Goal: Task Accomplishment & Management: Manage account settings

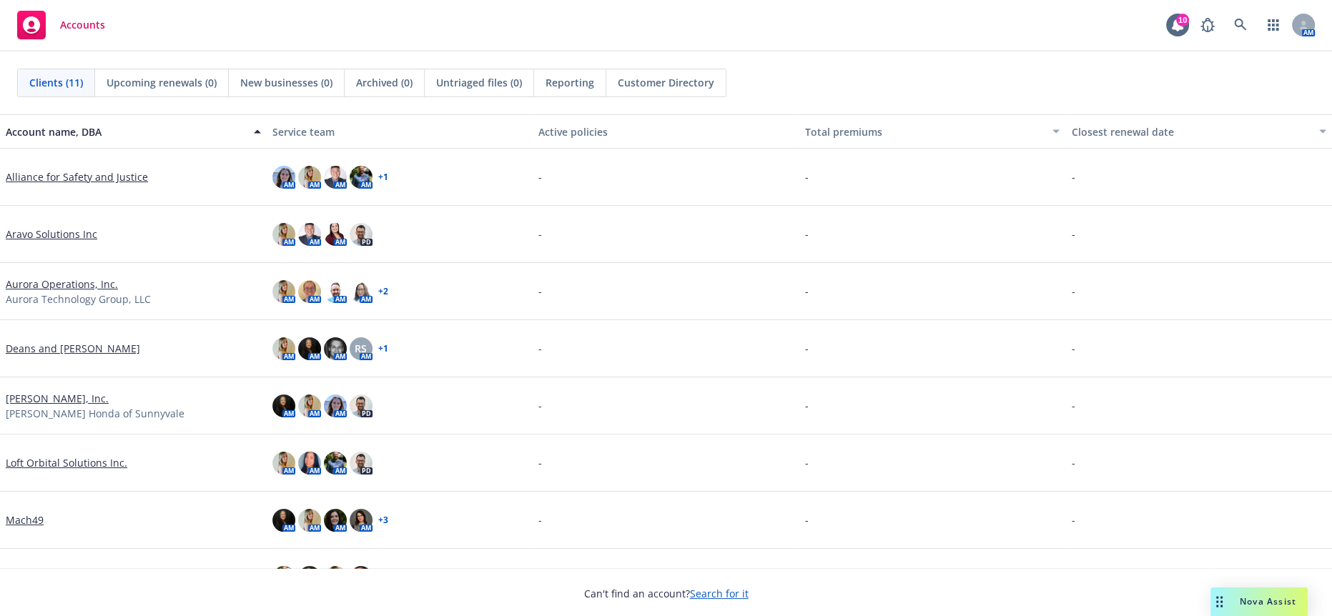
click at [66, 391] on link "Larry Hopkins, Inc." at bounding box center [57, 398] width 103 height 15
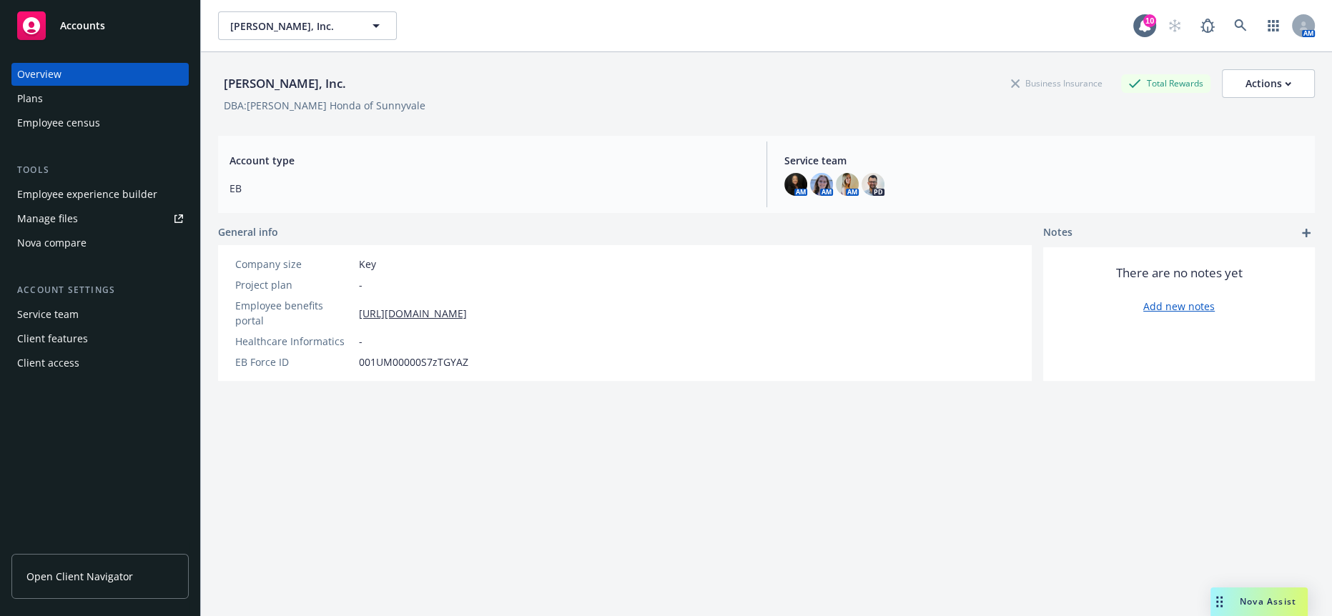
click at [69, 183] on div "Employee experience builder" at bounding box center [87, 194] width 140 height 23
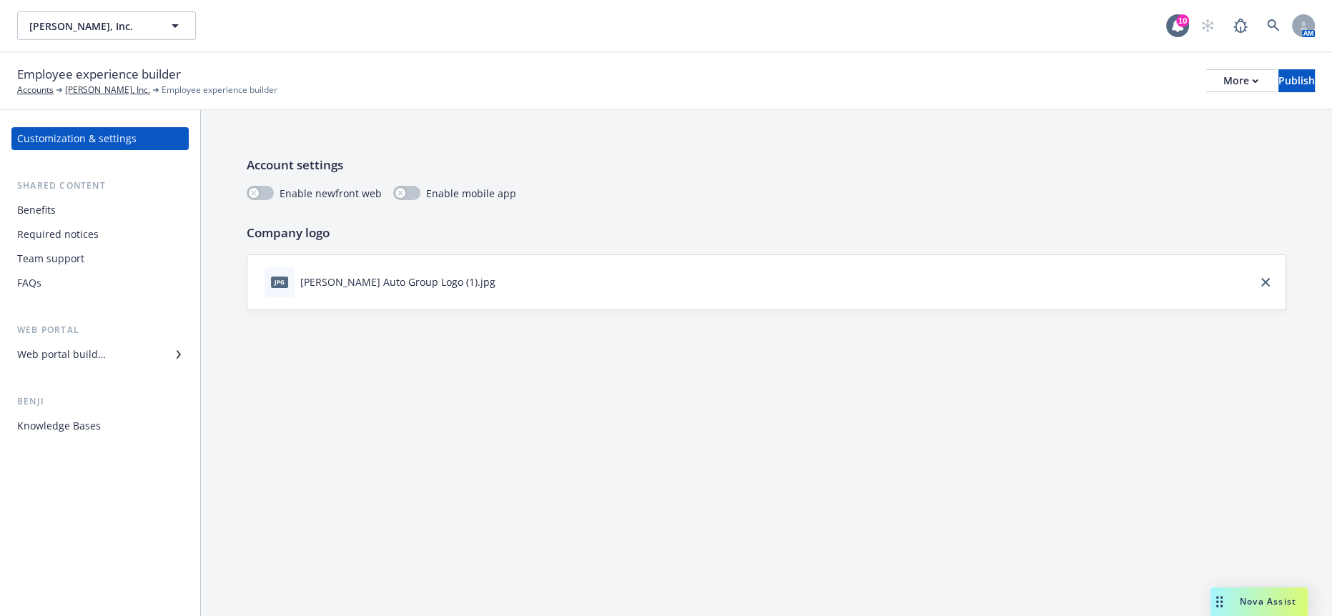
click at [72, 223] on div "Required notices" at bounding box center [58, 234] width 82 height 23
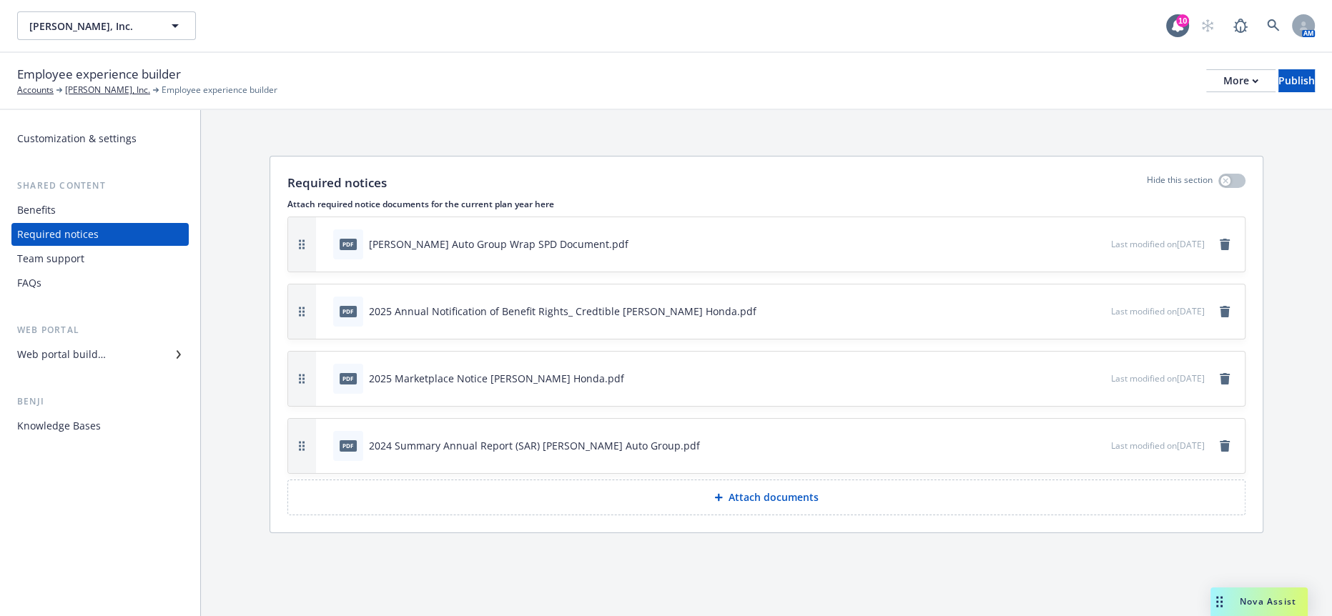
click at [413, 480] on button "Attach documents" at bounding box center [766, 498] width 958 height 36
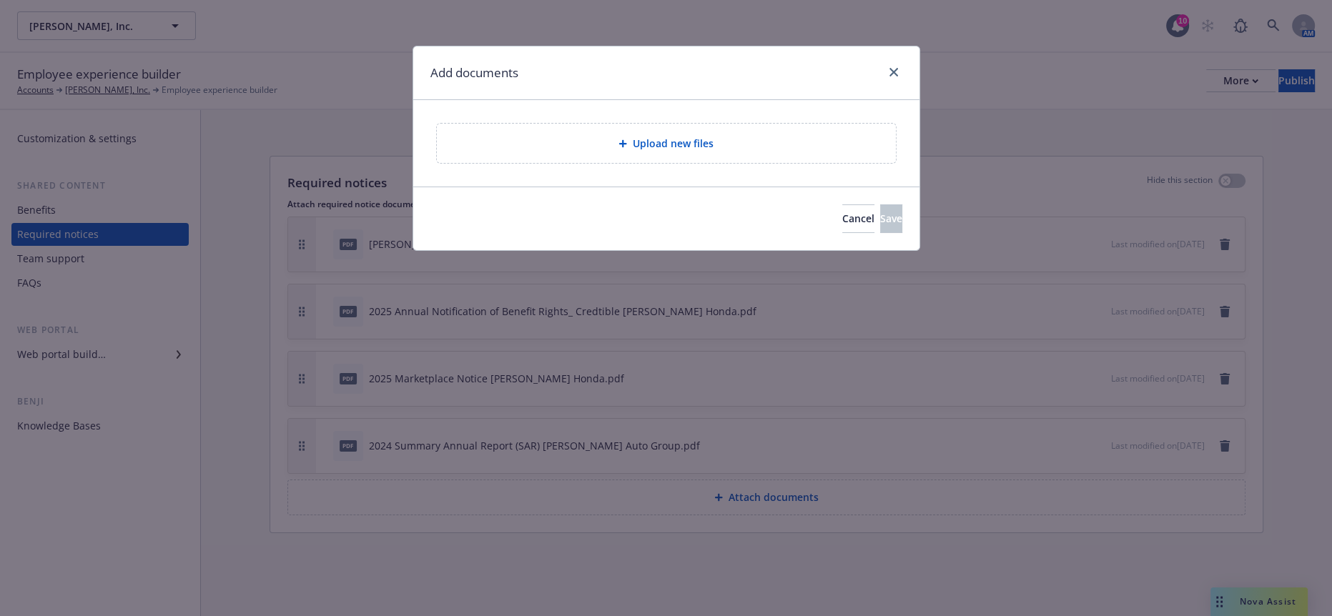
click at [568, 138] on div "Upload new files" at bounding box center [666, 143] width 436 height 16
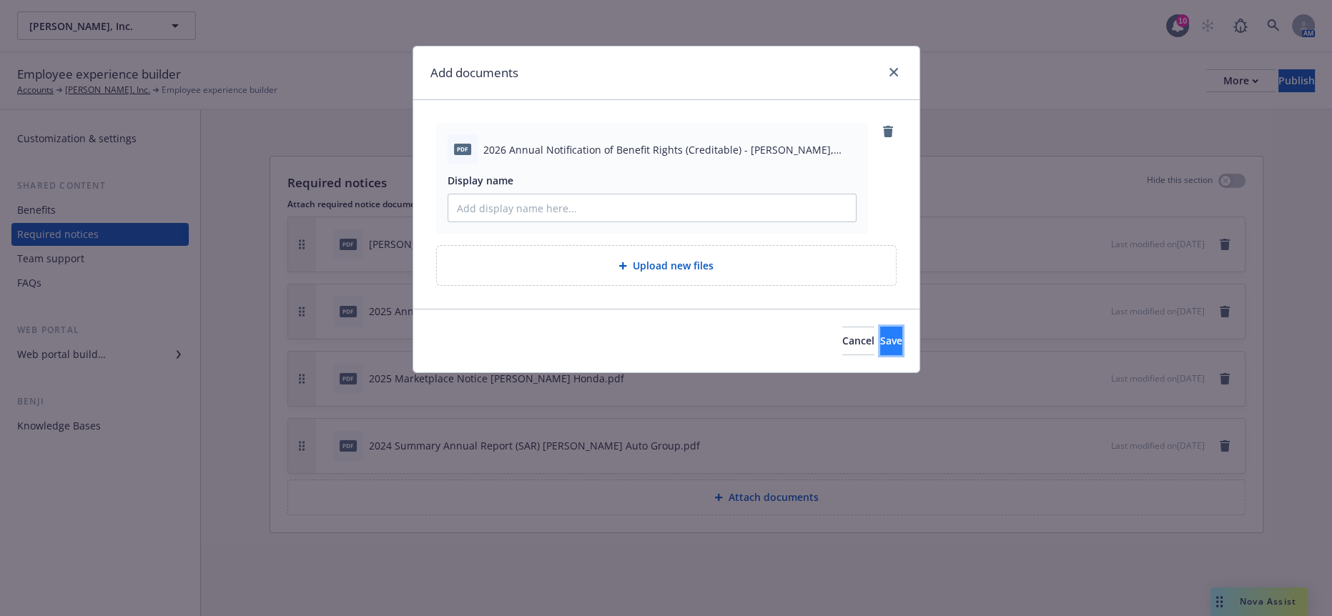
click at [891, 327] on button "Save" at bounding box center [891, 341] width 22 height 29
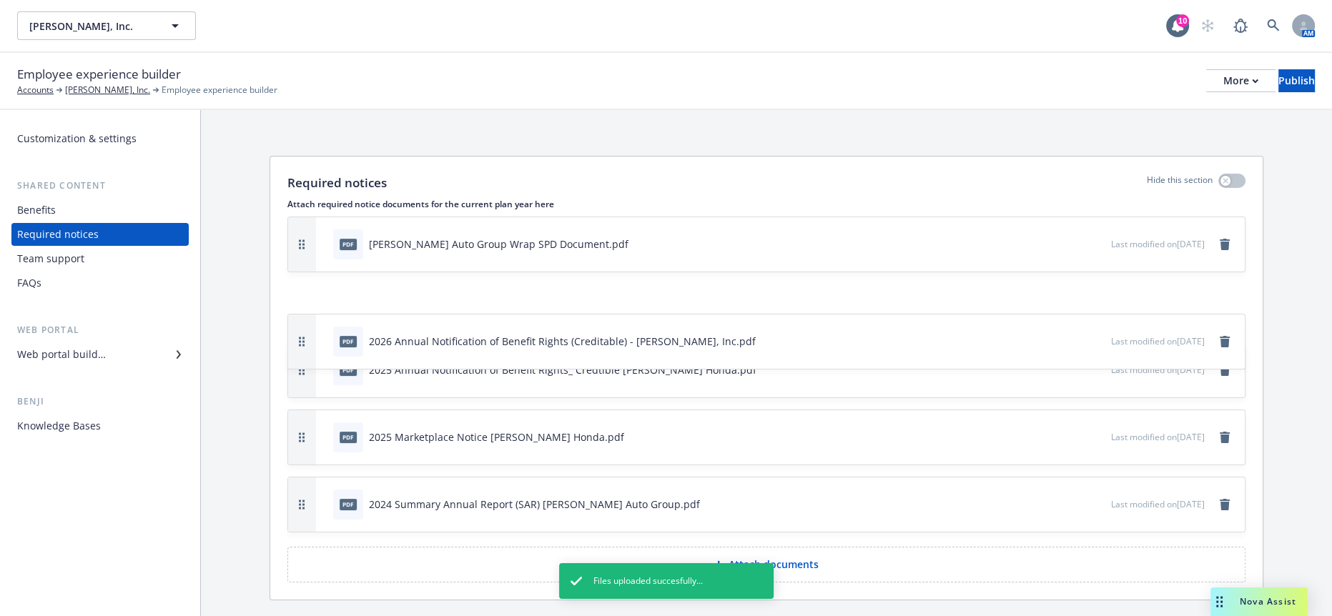
drag, startPoint x: 292, startPoint y: 445, endPoint x: 304, endPoint y: 274, distance: 171.3
click at [304, 315] on div "pdf 2026 Annual Notification of Benefit Rights (Creditable) - Larry Hopkins, In…" at bounding box center [766, 342] width 957 height 54
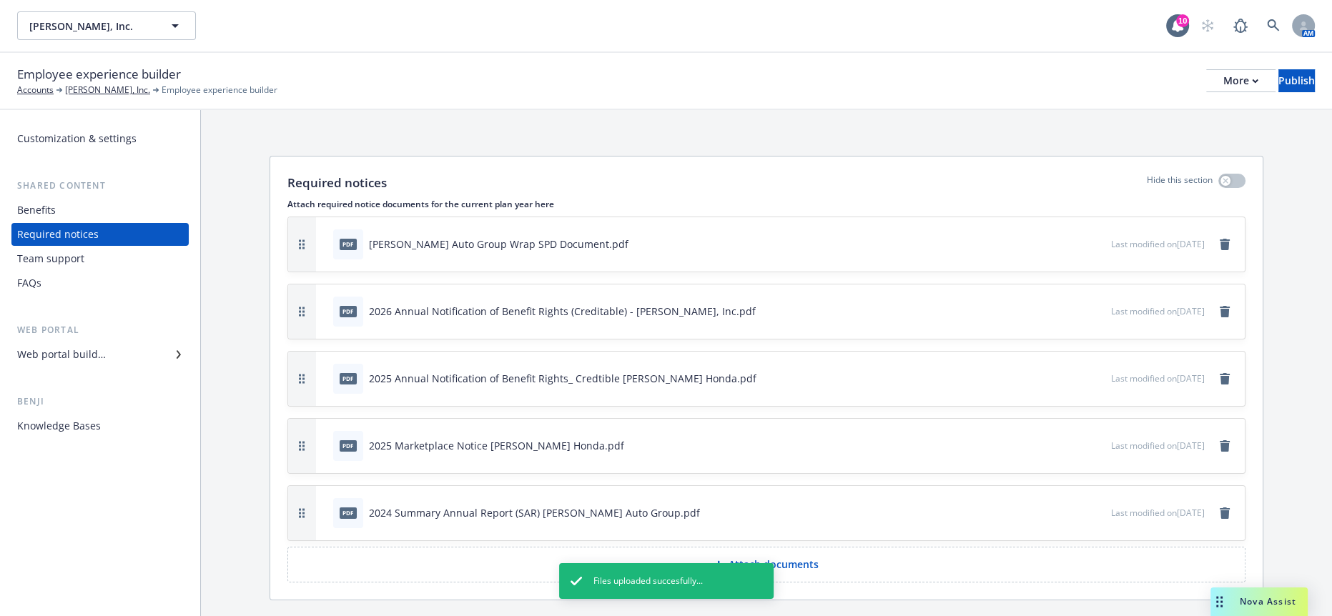
click at [1193, 372] on span "Last modified on 09/04/2025" at bounding box center [1158, 378] width 94 height 12
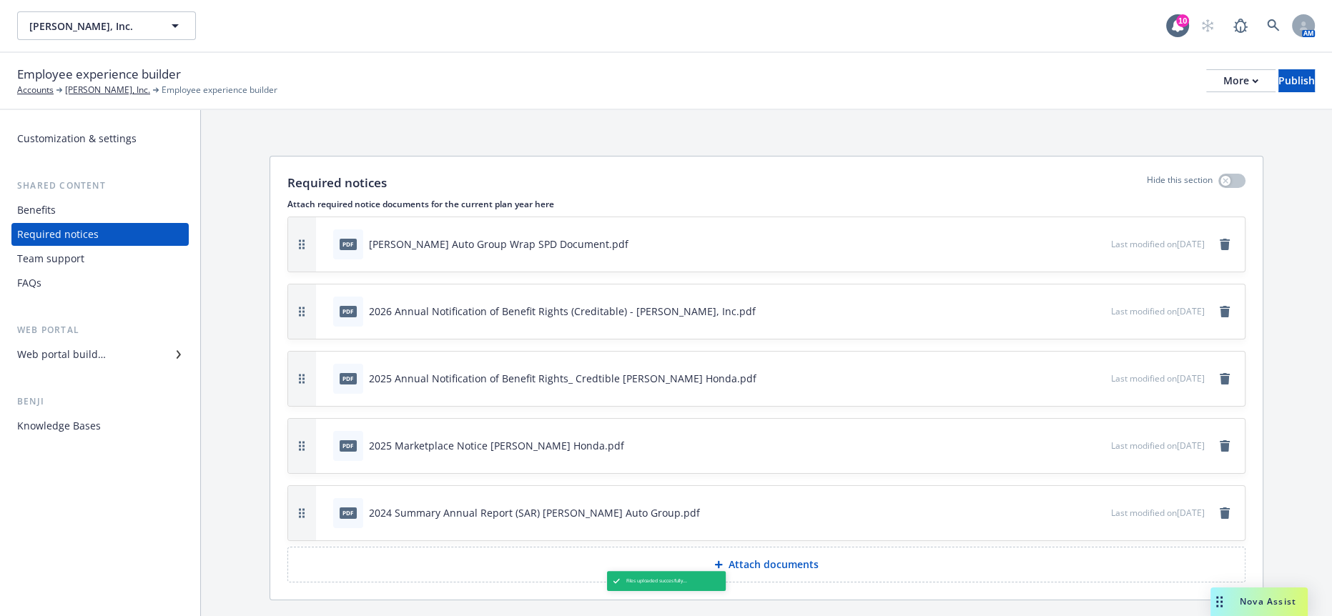
click at [1048, 374] on icon "button" at bounding box center [1052, 378] width 9 height 9
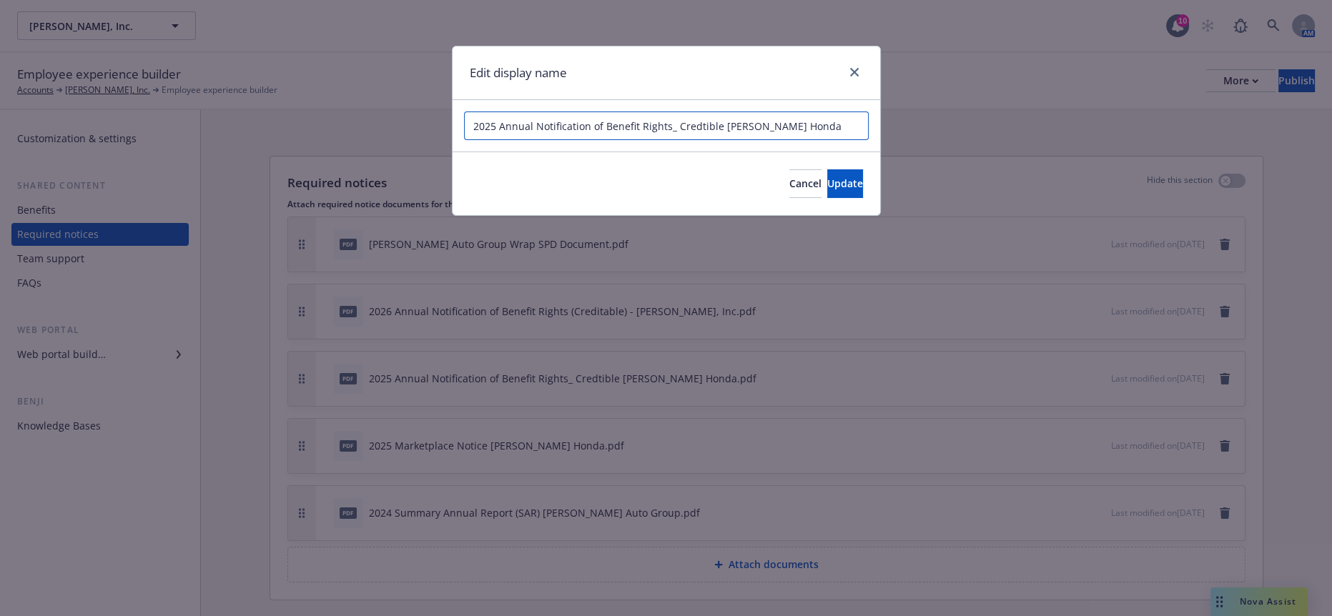
drag, startPoint x: 852, startPoint y: 114, endPoint x: 791, endPoint y: 117, distance: 60.8
click at [791, 117] on input "2025 Annual Notification of Benefit Rights_ Credtible Larry Hopkins Honda" at bounding box center [666, 126] width 405 height 29
type input "2025 Annual Notification of Benefit Rights_ Credtible Larry Hopkins, Inc"
click at [827, 169] on button "Update" at bounding box center [845, 183] width 36 height 29
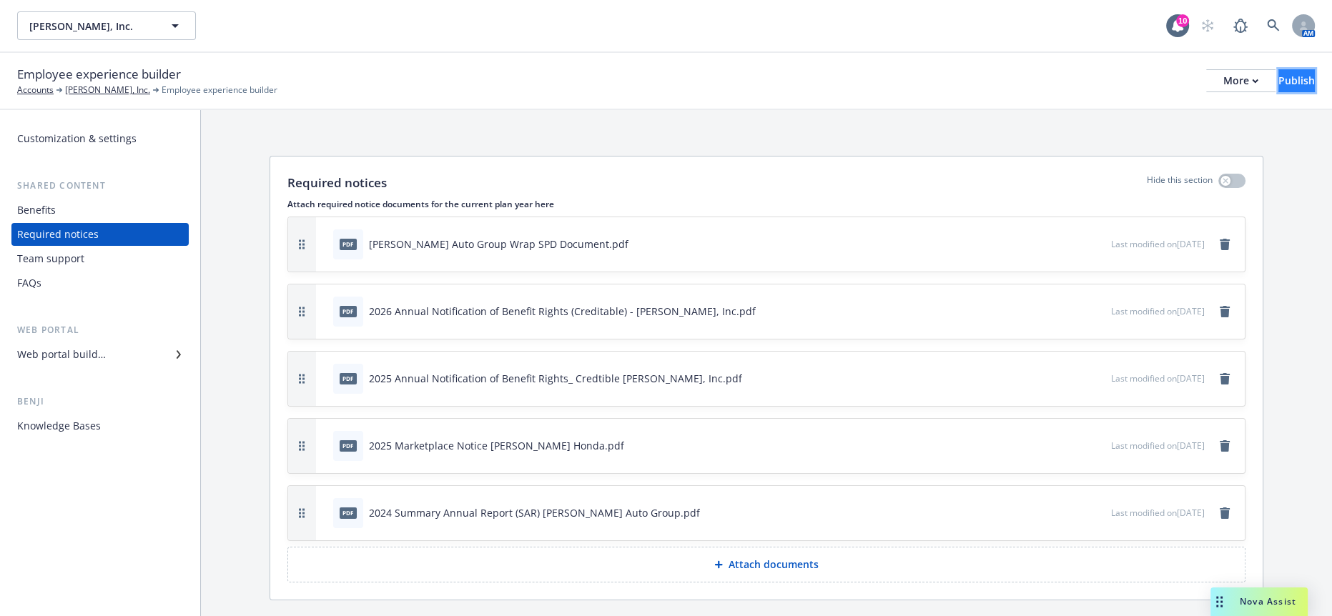
click at [1286, 70] on div "Publish" at bounding box center [1296, 80] width 36 height 21
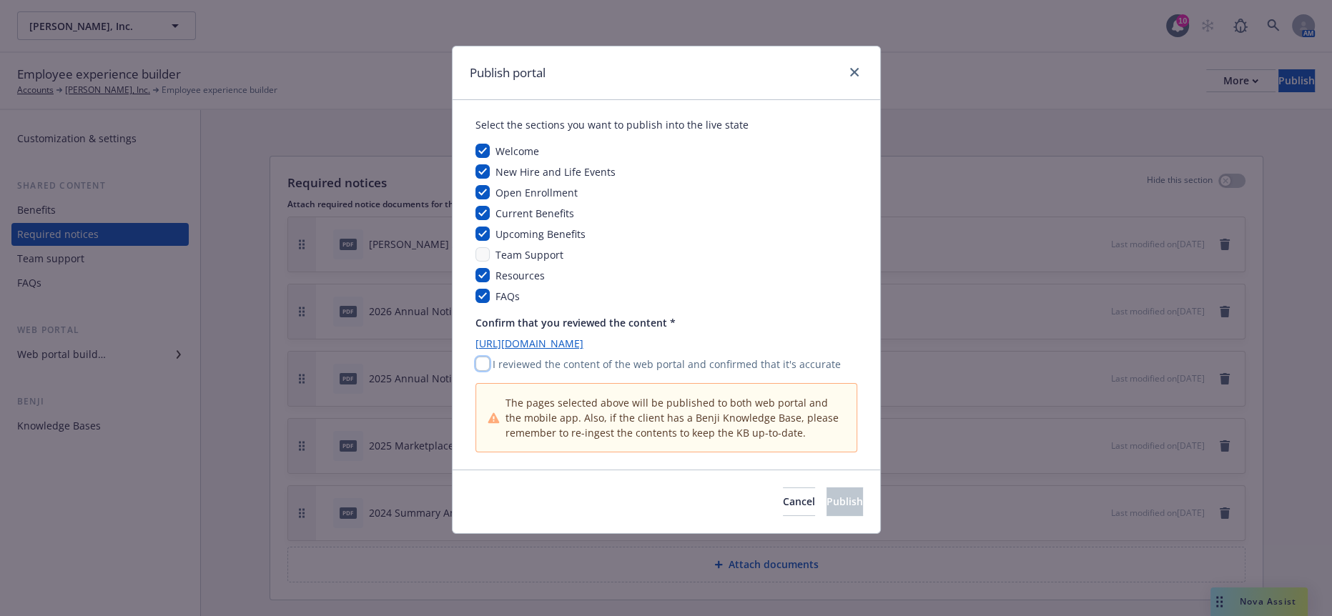
click at [479, 357] on input "checkbox" at bounding box center [482, 364] width 14 height 14
checkbox input "true"
click at [826, 491] on button "Publish" at bounding box center [844, 502] width 36 height 29
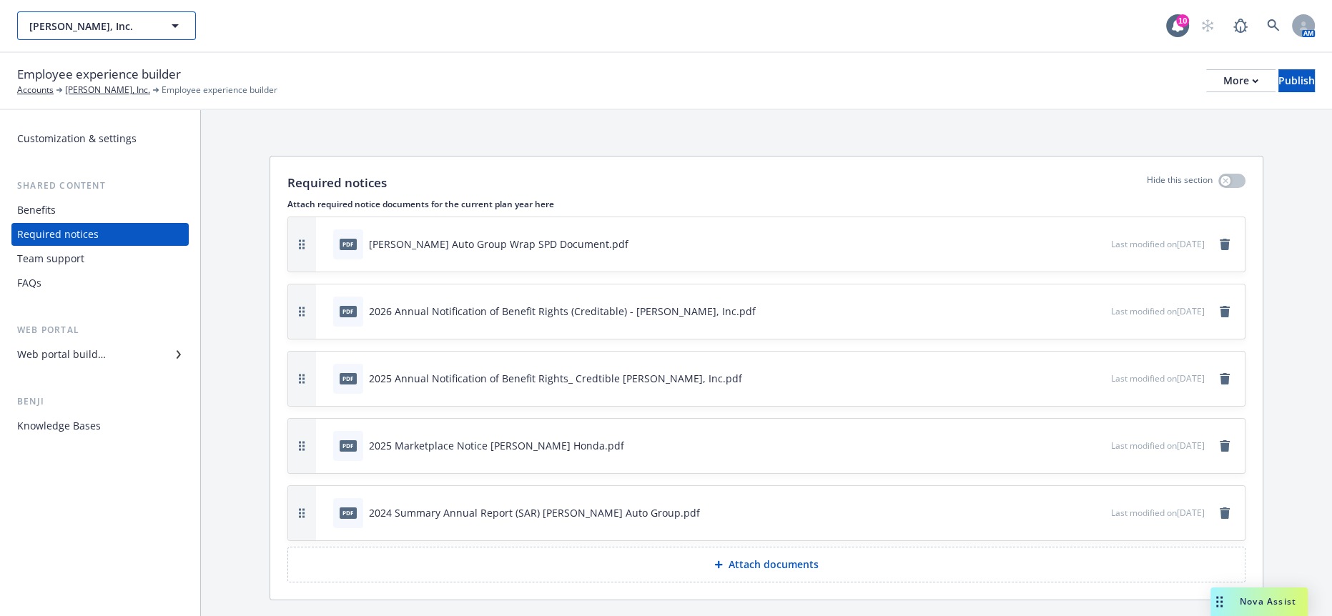
click at [130, 29] on span "Larry Hopkins, Inc." at bounding box center [91, 26] width 124 height 15
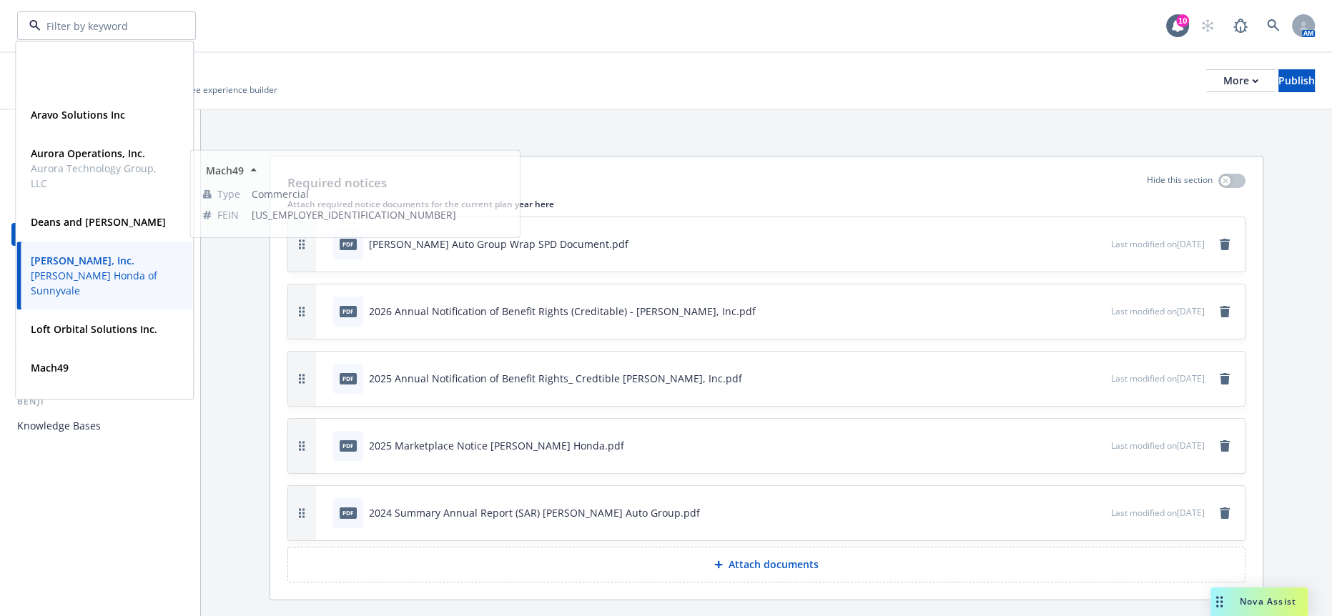
scroll to position [172, 0]
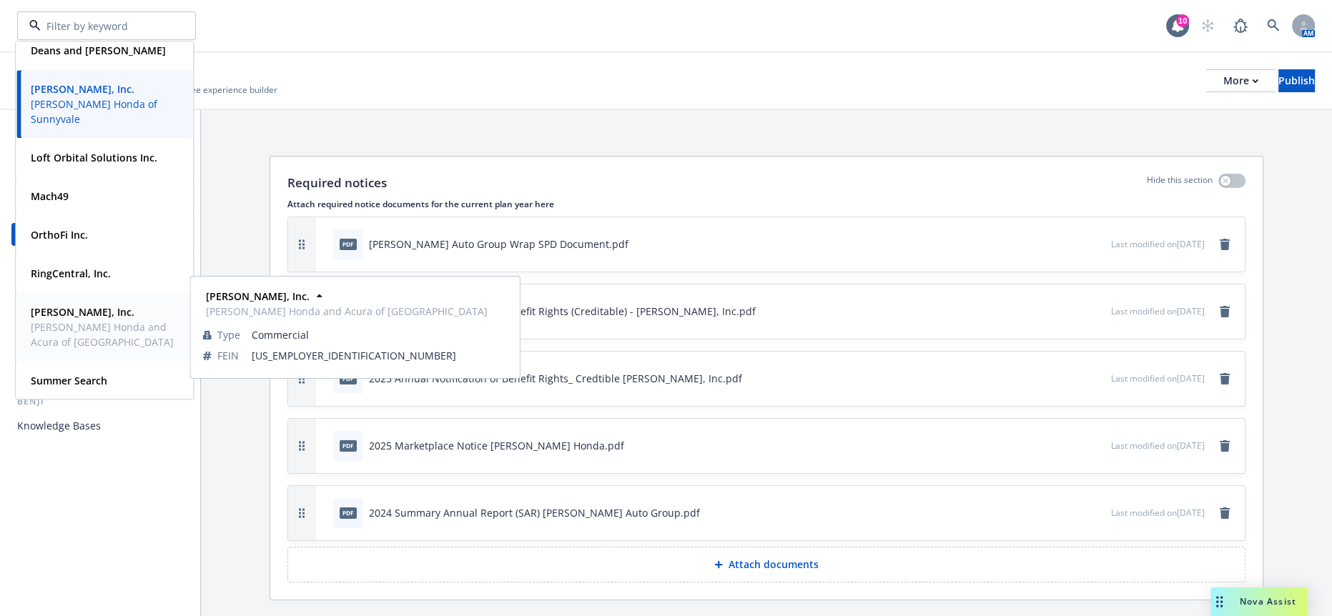
click at [105, 321] on span "Steve Hopkins Honda and Acura of Fairfield" at bounding box center [103, 335] width 144 height 30
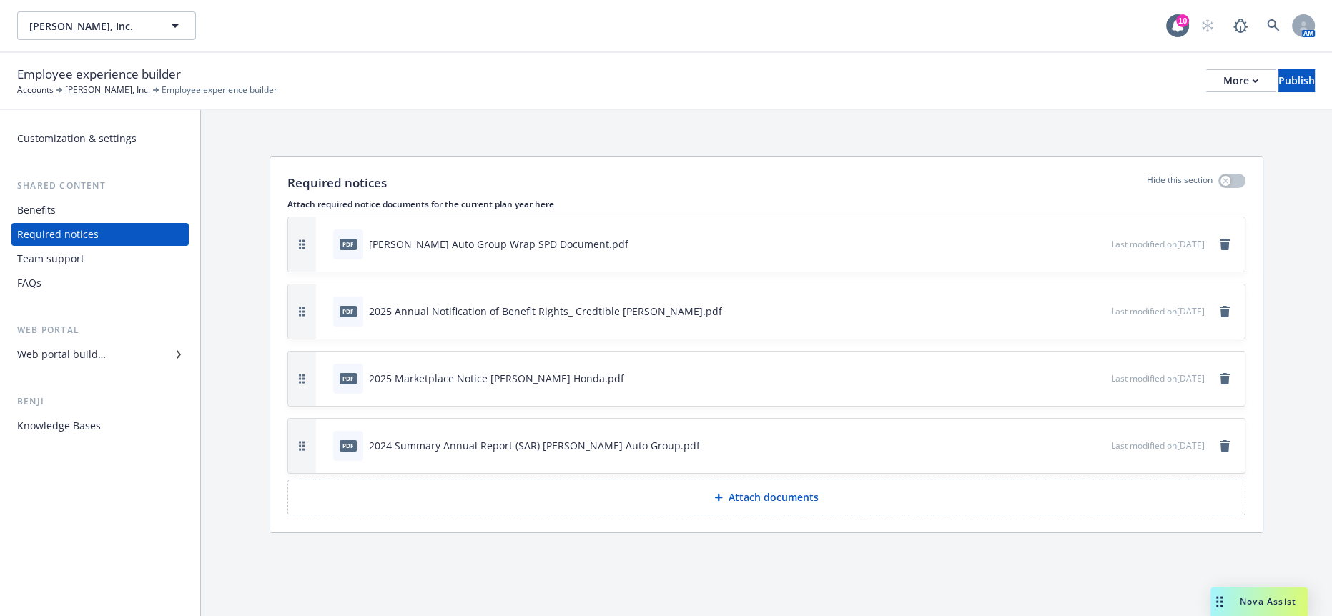
click at [609, 480] on button "Attach documents" at bounding box center [766, 498] width 958 height 36
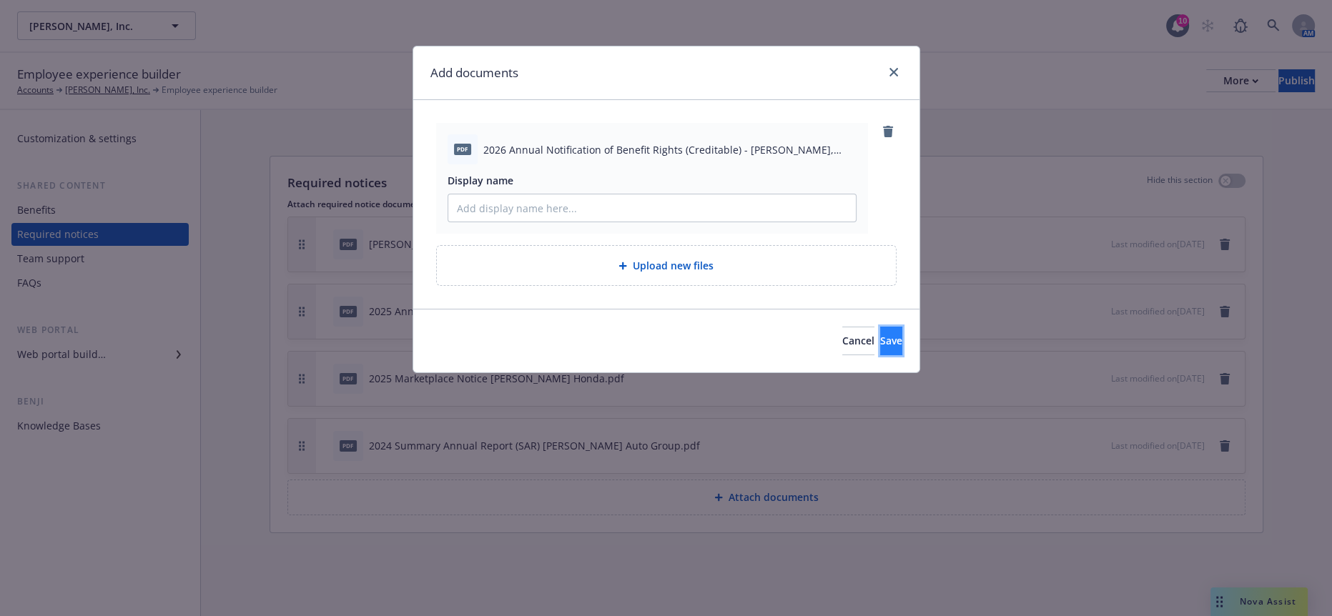
click at [880, 327] on button "Save" at bounding box center [891, 341] width 22 height 29
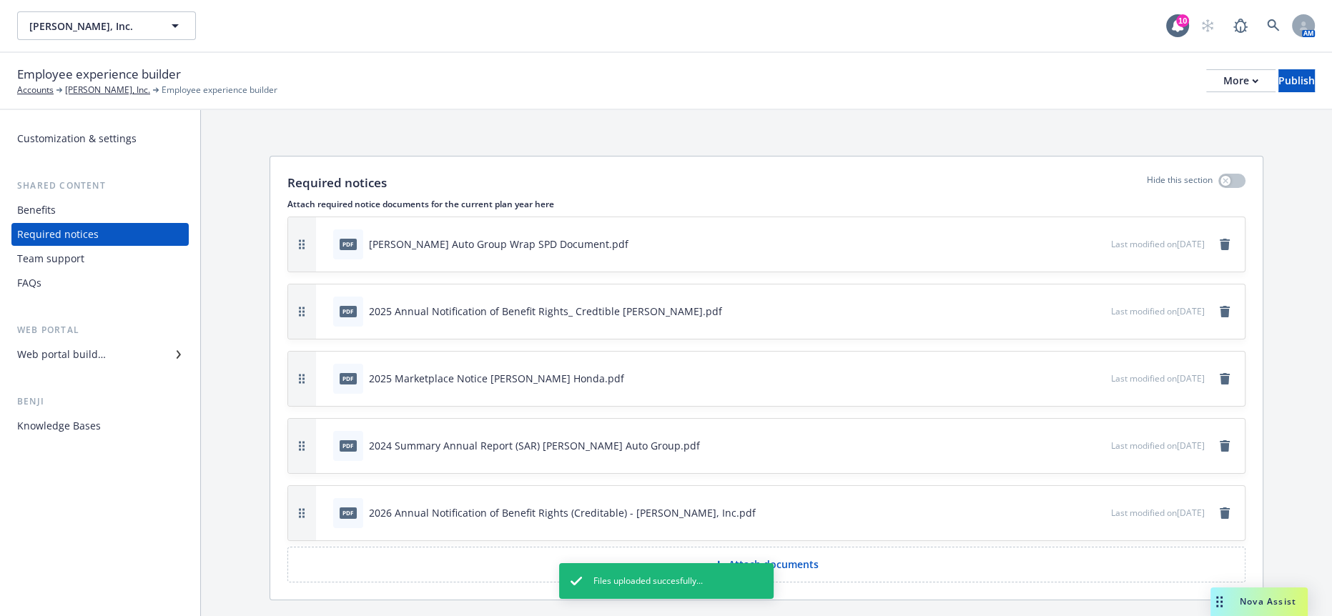
click at [988, 296] on div "pdf 2025 Annual Notification of Benefit Rights_ Credtible Steve Hopkins Honda.p…" at bounding box center [719, 311] width 784 height 31
click at [1050, 304] on button at bounding box center [1054, 311] width 9 height 15
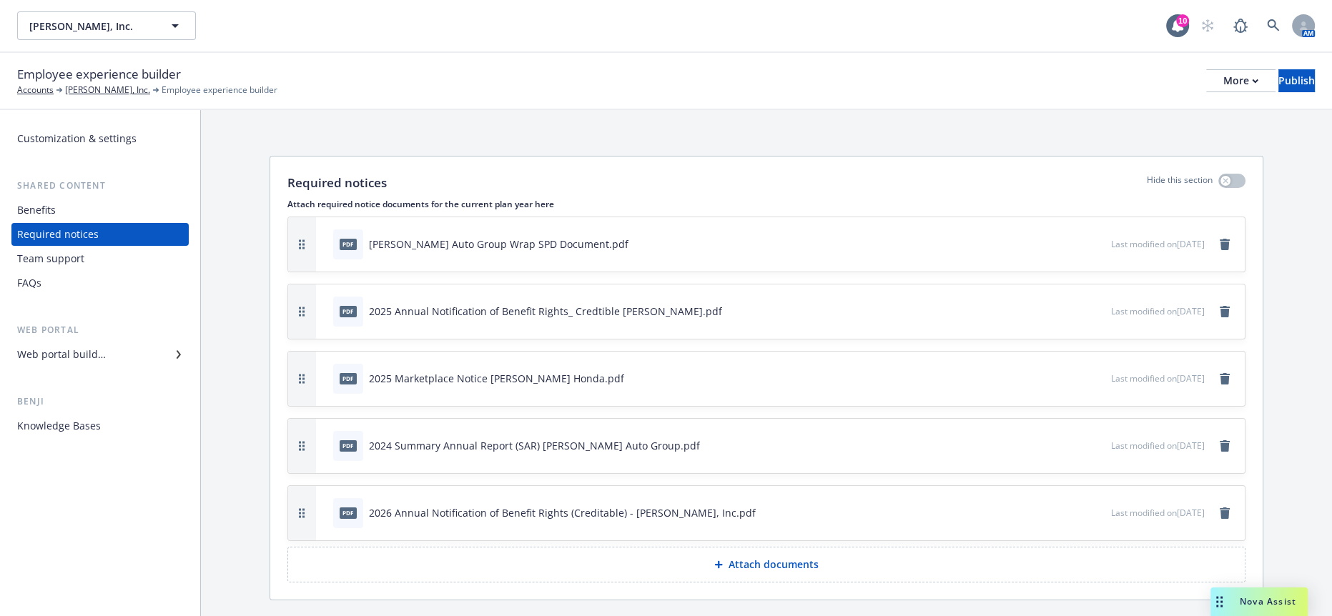
click at [1052, 307] on icon "button" at bounding box center [1052, 311] width 9 height 9
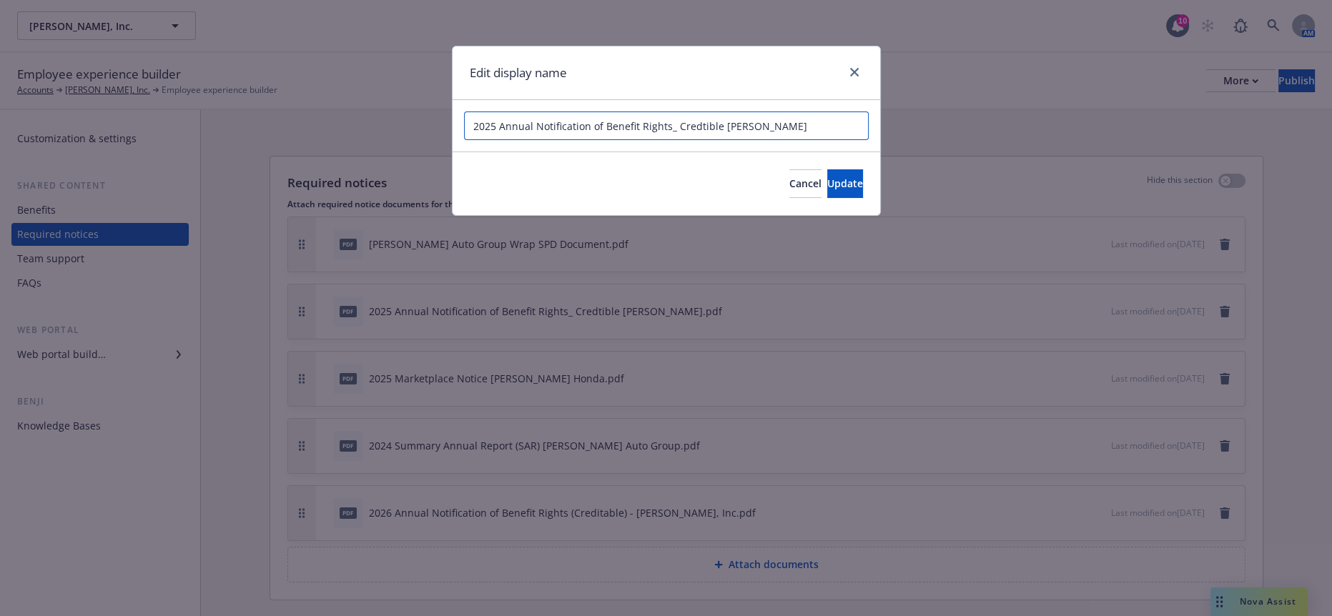
drag, startPoint x: 824, startPoint y: 124, endPoint x: 789, endPoint y: 119, distance: 35.3
click at [789, 119] on input "2025 Annual Notification of Benefit Rights_ Credtible Steve Hopkins Honda" at bounding box center [666, 126] width 405 height 29
type input "2025 Annual Notification of Benefit Rights_ Credtible Steve Hopkins, Inc"
click at [834, 169] on button "Update" at bounding box center [845, 183] width 36 height 29
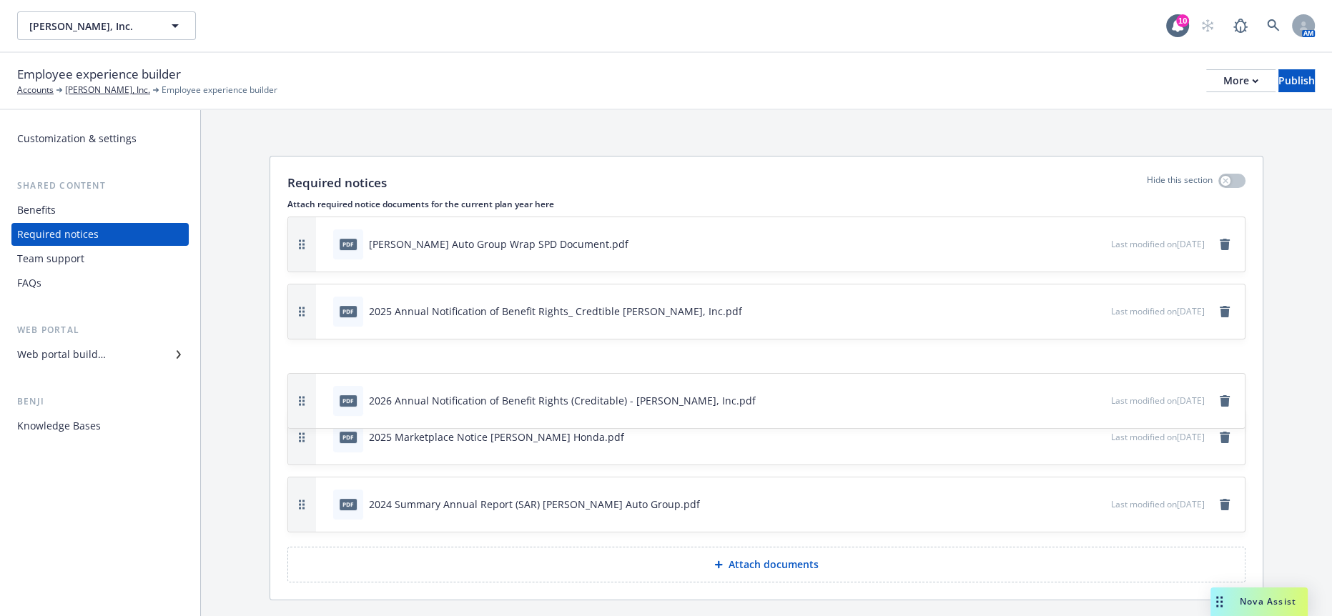
drag, startPoint x: 286, startPoint y: 450, endPoint x: 295, endPoint y: 338, distance: 112.6
click at [295, 374] on button "button" at bounding box center [302, 401] width 28 height 54
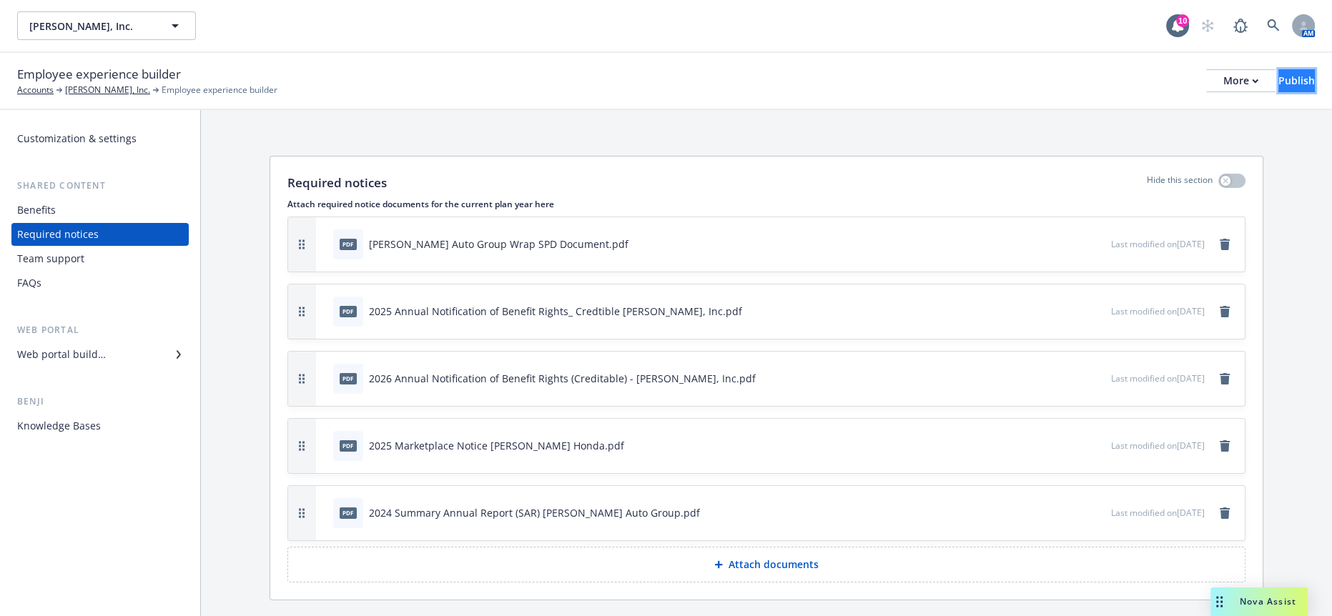
click at [1286, 72] on div "Publish" at bounding box center [1296, 80] width 36 height 21
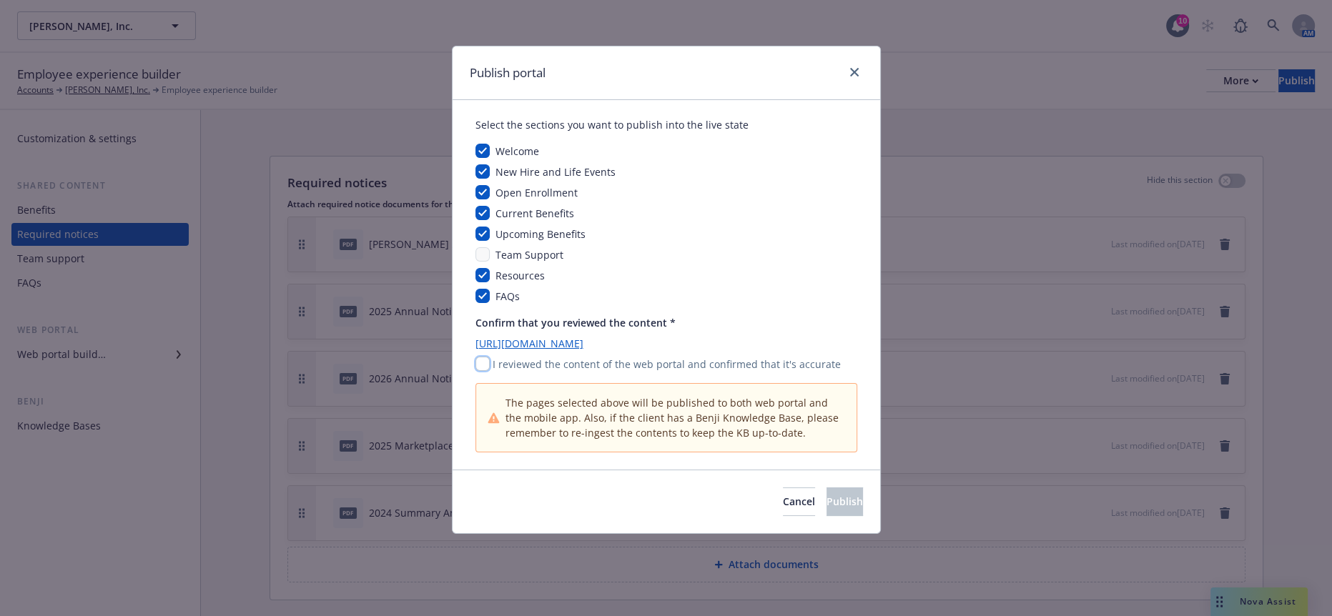
click at [481, 357] on input "checkbox" at bounding box center [482, 364] width 14 height 14
checkbox input "true"
click at [844, 488] on button "Publish" at bounding box center [844, 502] width 36 height 29
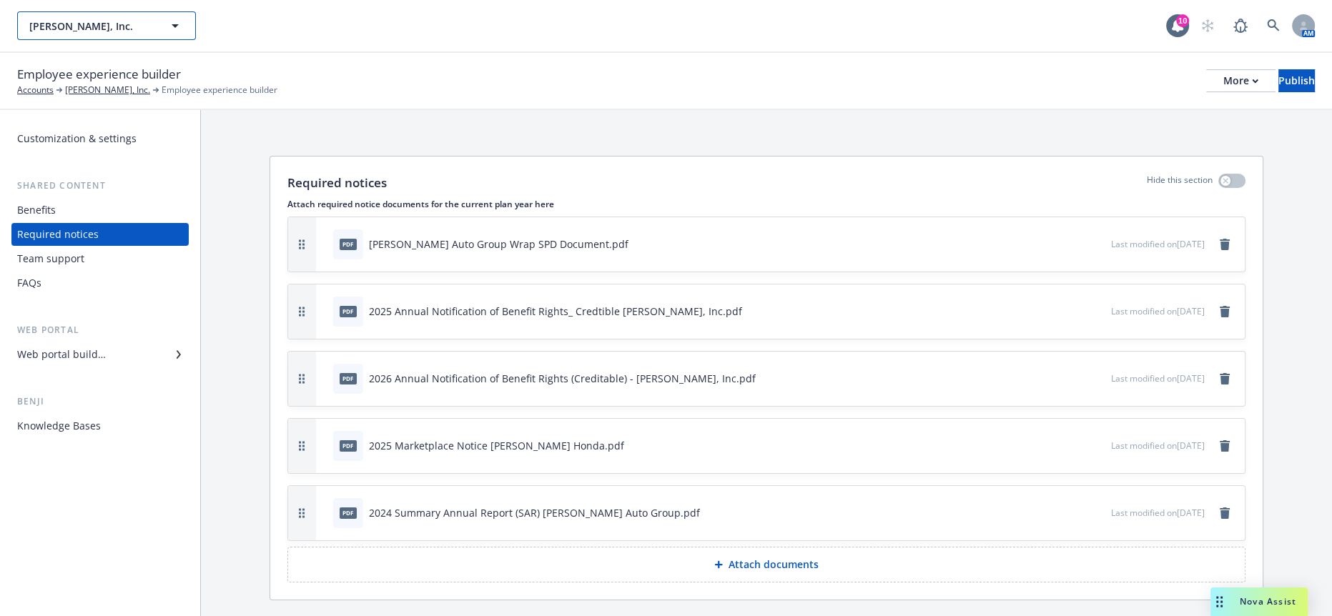
click at [124, 29] on span "Steve Hopkins, Inc." at bounding box center [91, 26] width 124 height 15
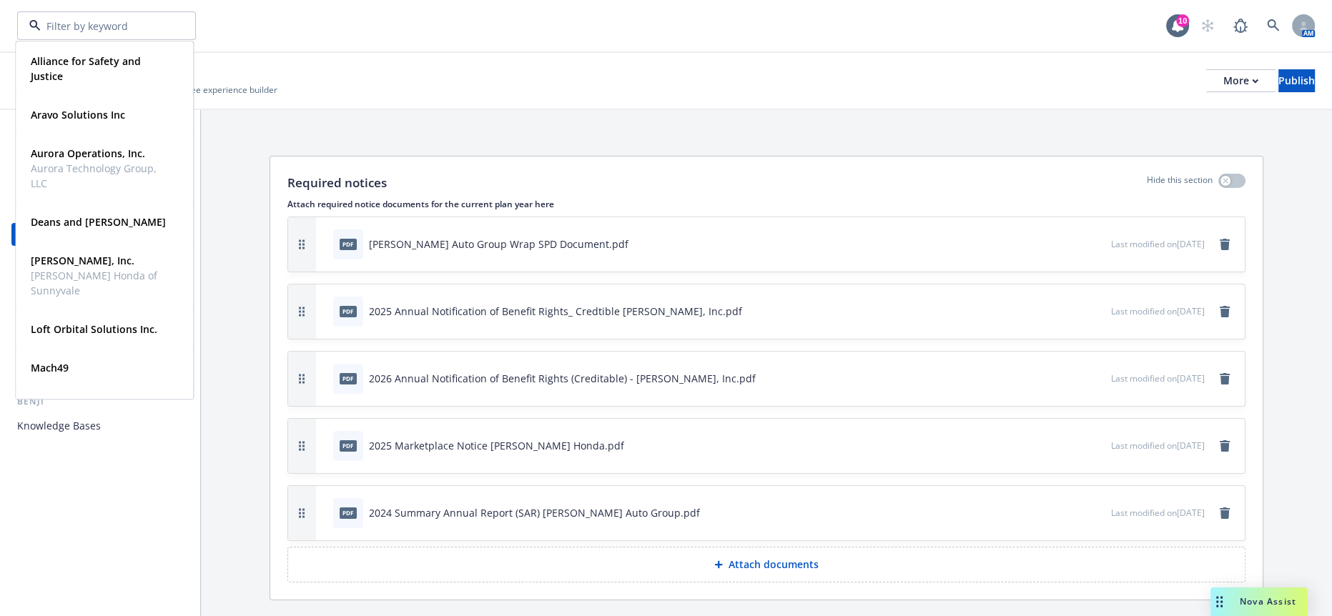
click at [962, 71] on div "Employee experience builder Accounts Steve Hopkins, Inc. Employee experience bu…" at bounding box center [666, 80] width 1298 height 31
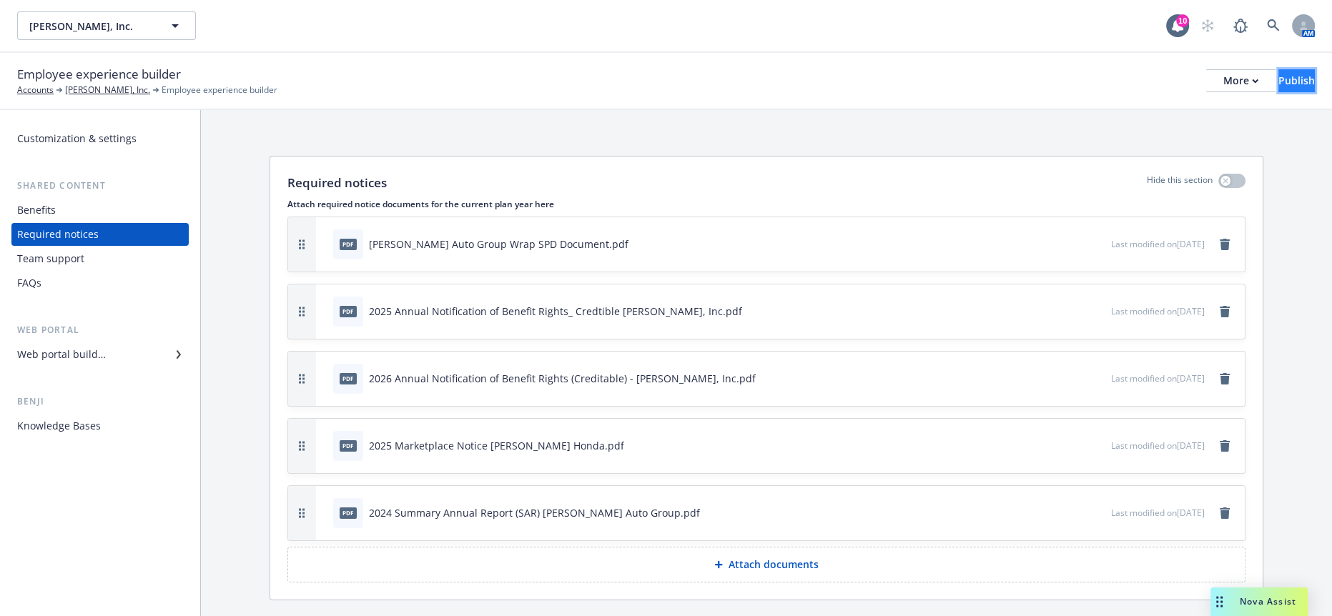
click at [1278, 72] on div "Publish" at bounding box center [1296, 80] width 36 height 21
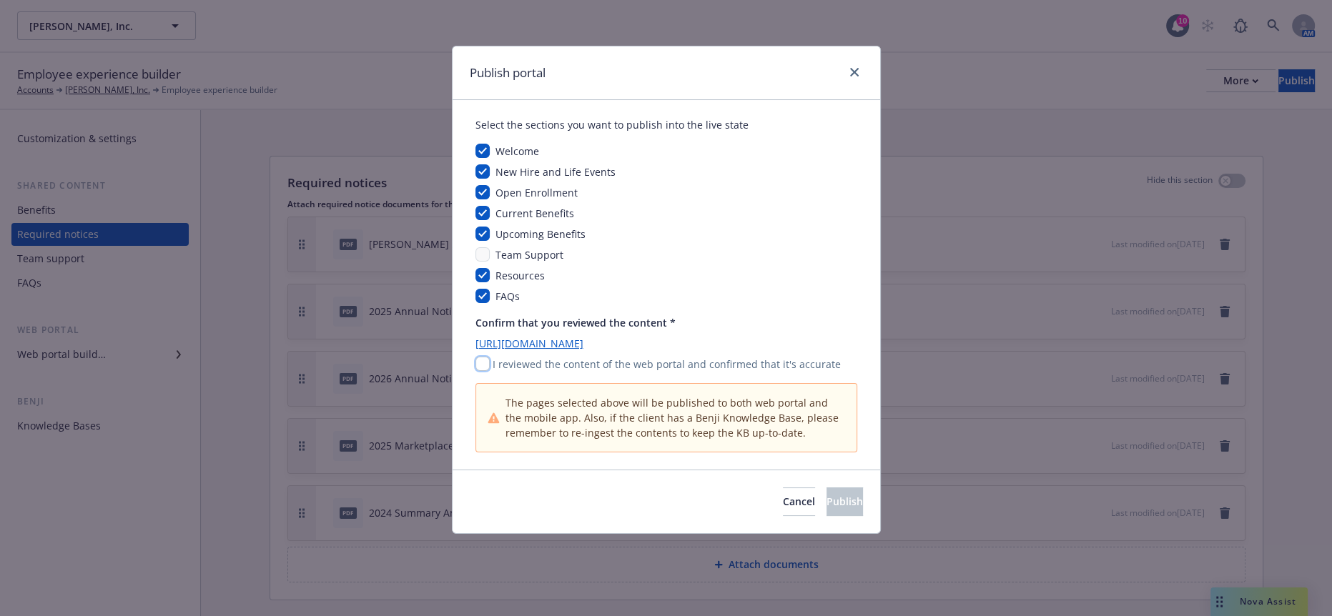
click at [479, 357] on input "checkbox" at bounding box center [482, 364] width 14 height 14
checkbox input "true"
click at [826, 495] on span "Publish" at bounding box center [844, 502] width 36 height 14
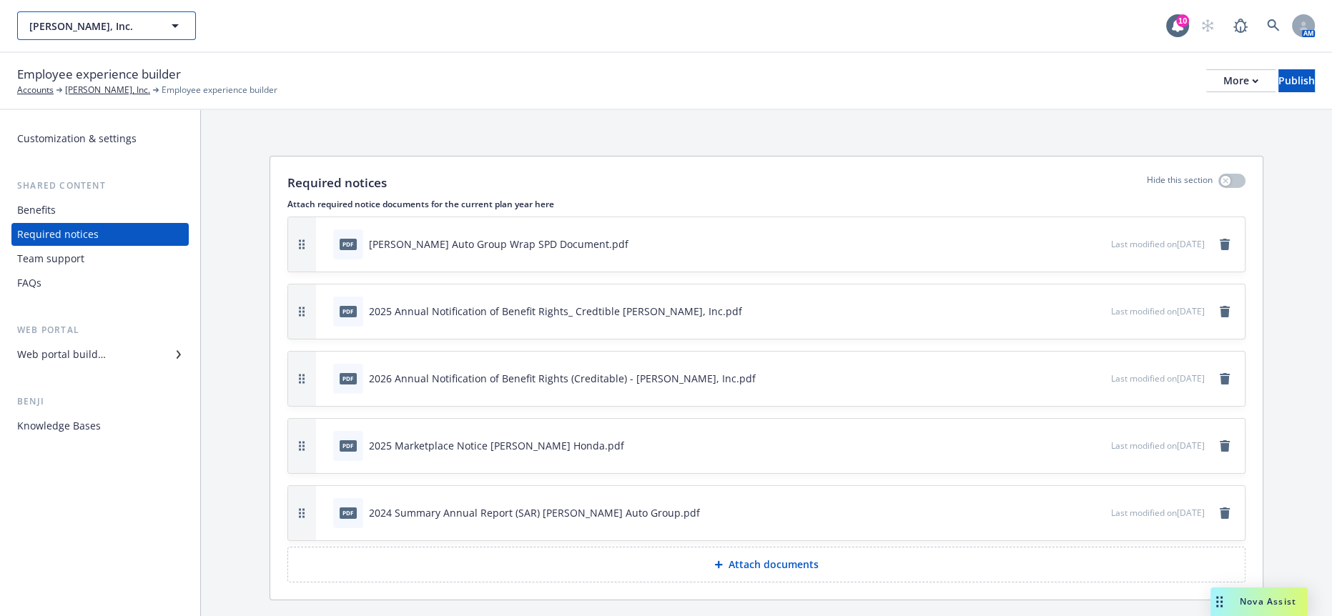
click at [122, 29] on span "Steve Hopkins, Inc." at bounding box center [91, 26] width 124 height 15
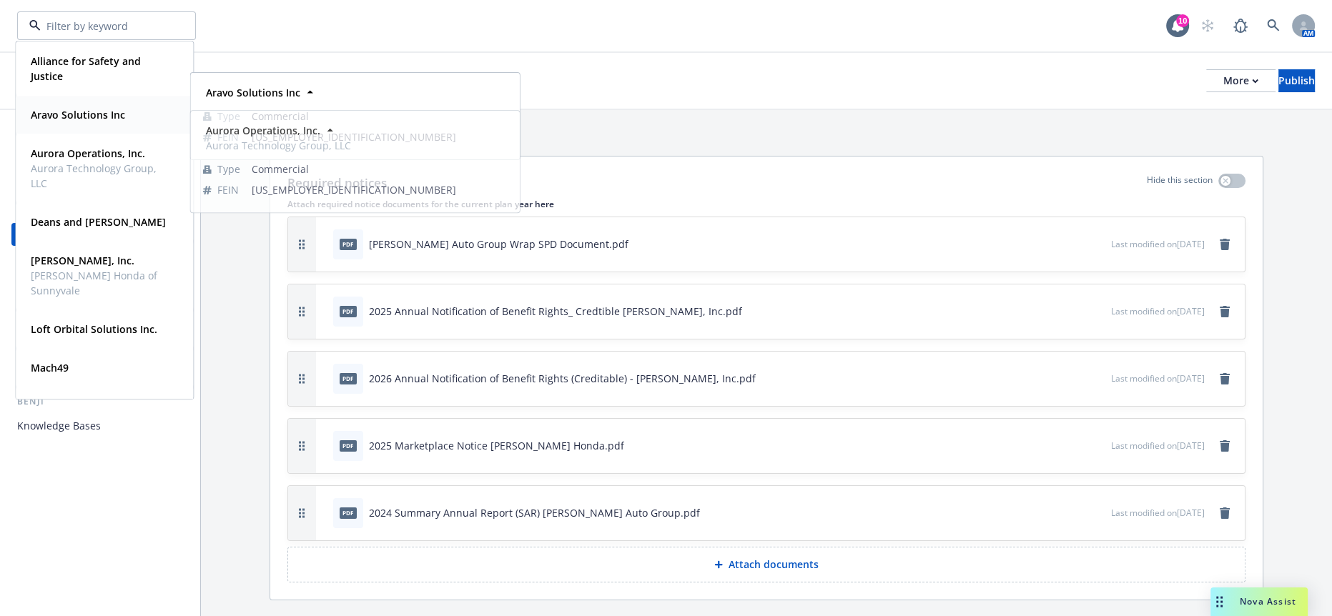
click at [132, 117] on div "Aravo Solutions Inc" at bounding box center [104, 114] width 159 height 21
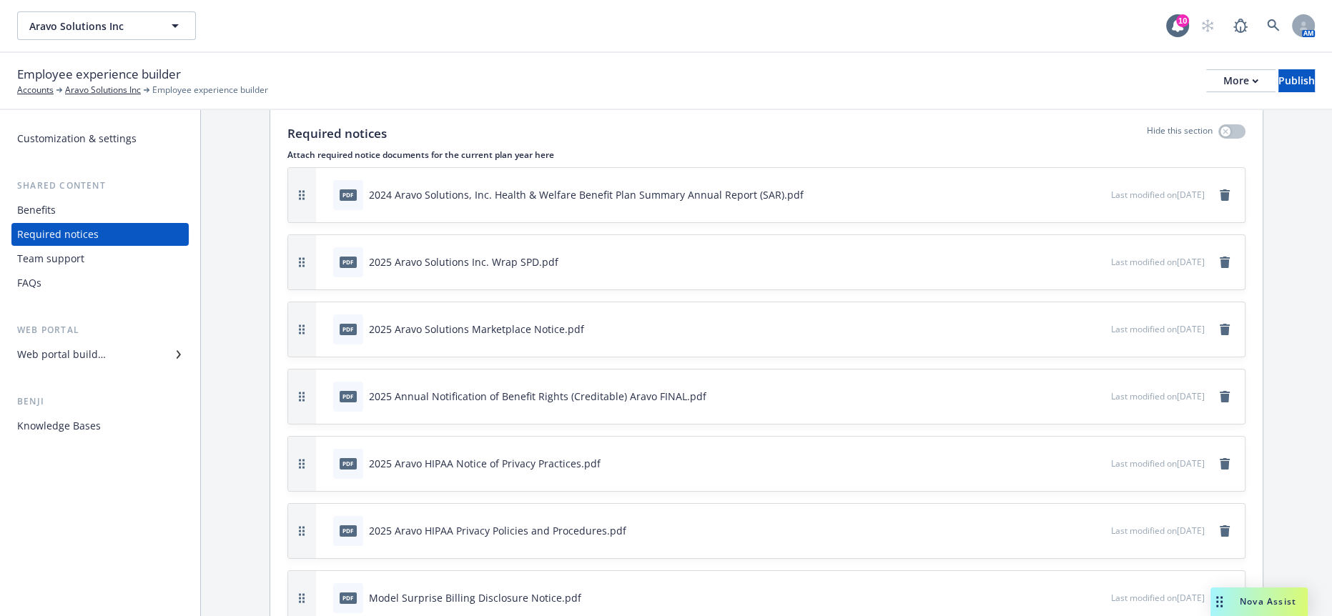
scroll to position [77, 0]
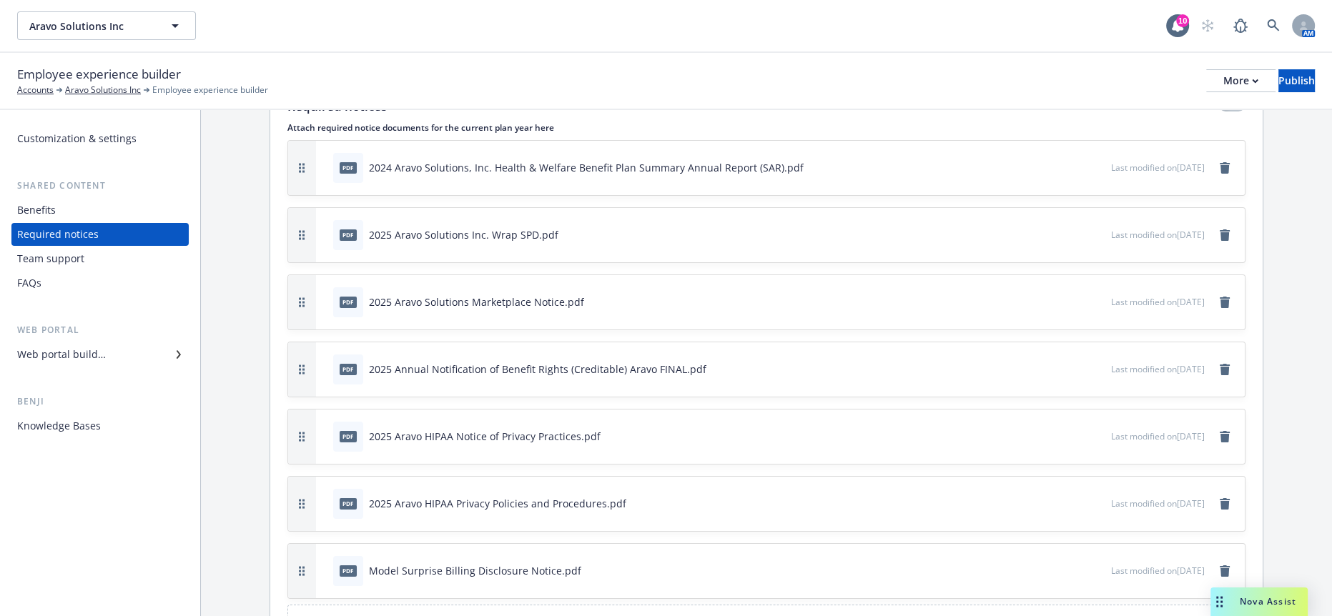
click at [694, 605] on button "Attach documents" at bounding box center [766, 623] width 958 height 36
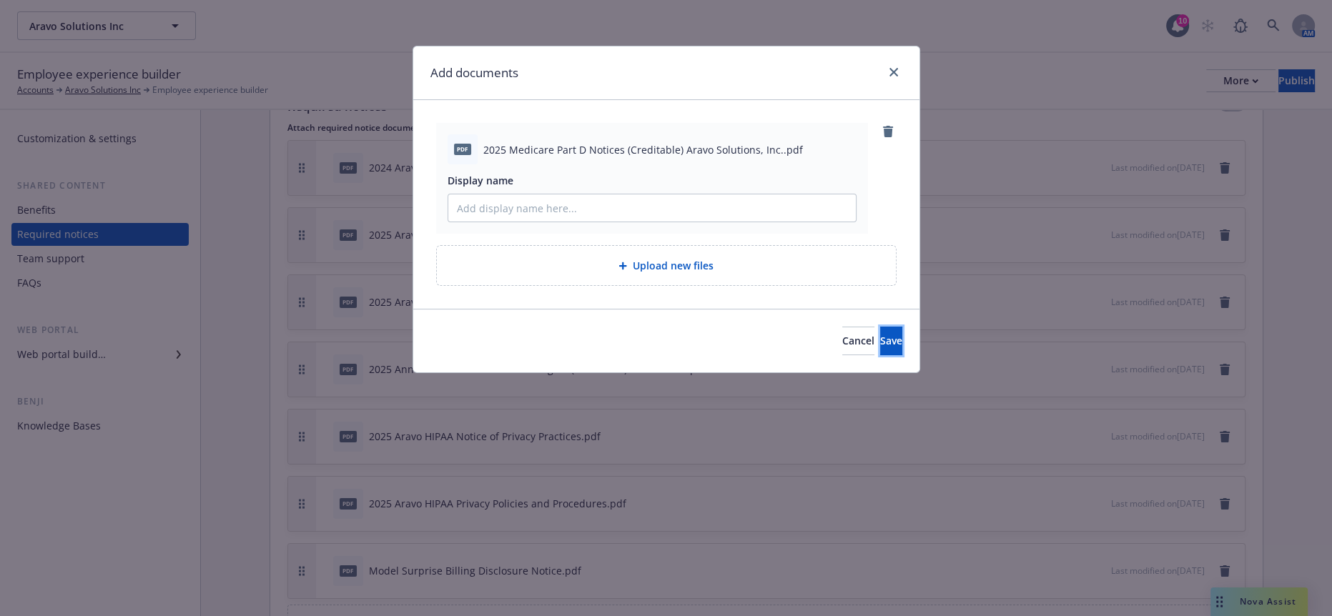
click at [880, 334] on span "Save" at bounding box center [891, 341] width 22 height 14
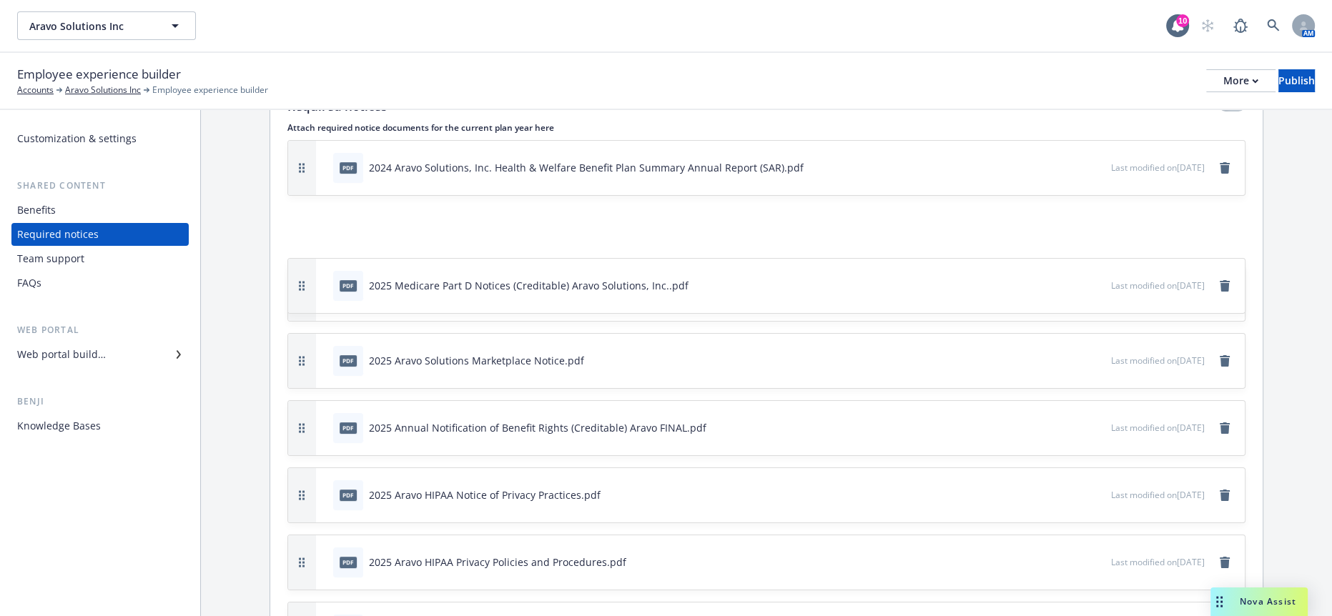
drag, startPoint x: 292, startPoint y: 551, endPoint x: 299, endPoint y: 199, distance: 352.5
click at [299, 259] on button "button" at bounding box center [302, 286] width 28 height 54
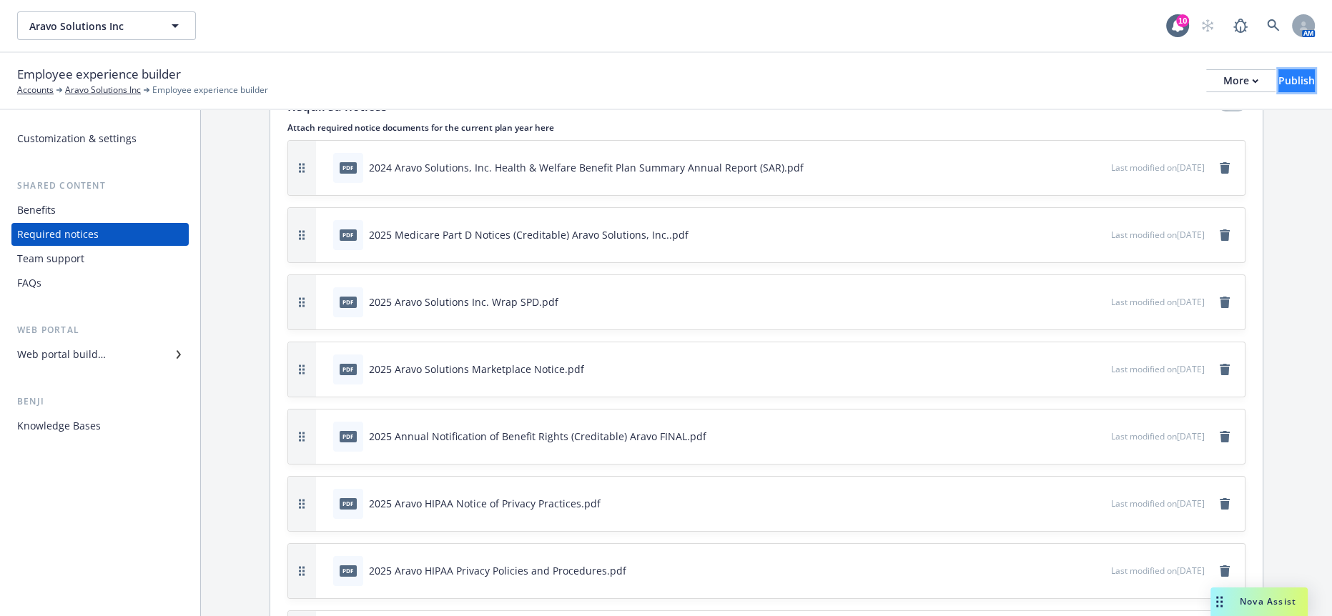
click at [1278, 69] on button "Publish" at bounding box center [1296, 80] width 36 height 23
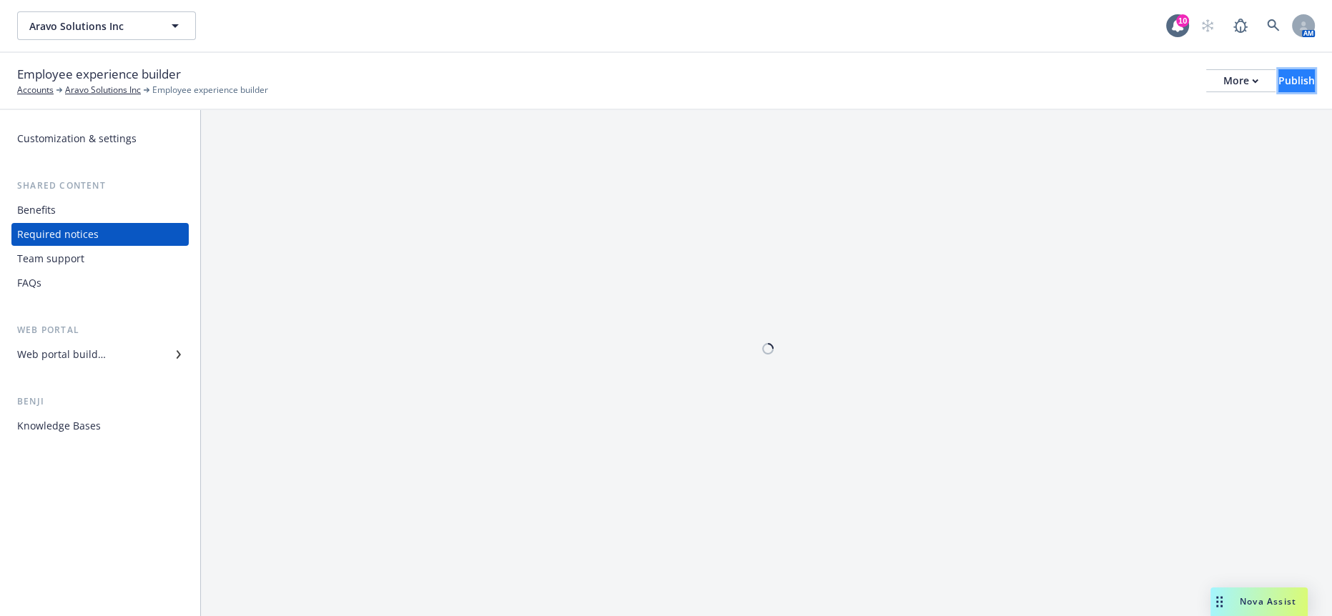
scroll to position [0, 0]
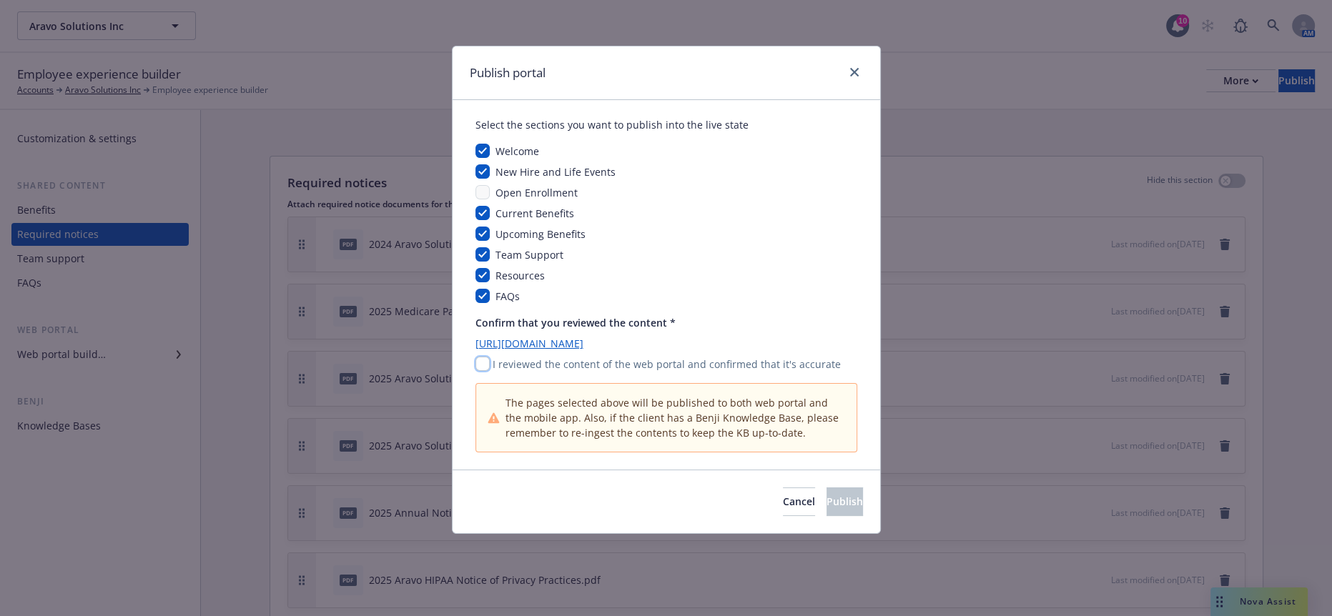
click at [482, 357] on input "checkbox" at bounding box center [482, 364] width 14 height 14
checkbox input "true"
click at [483, 227] on input "checkbox" at bounding box center [482, 234] width 14 height 14
checkbox input "false"
click at [826, 495] on span "Publish" at bounding box center [844, 502] width 36 height 14
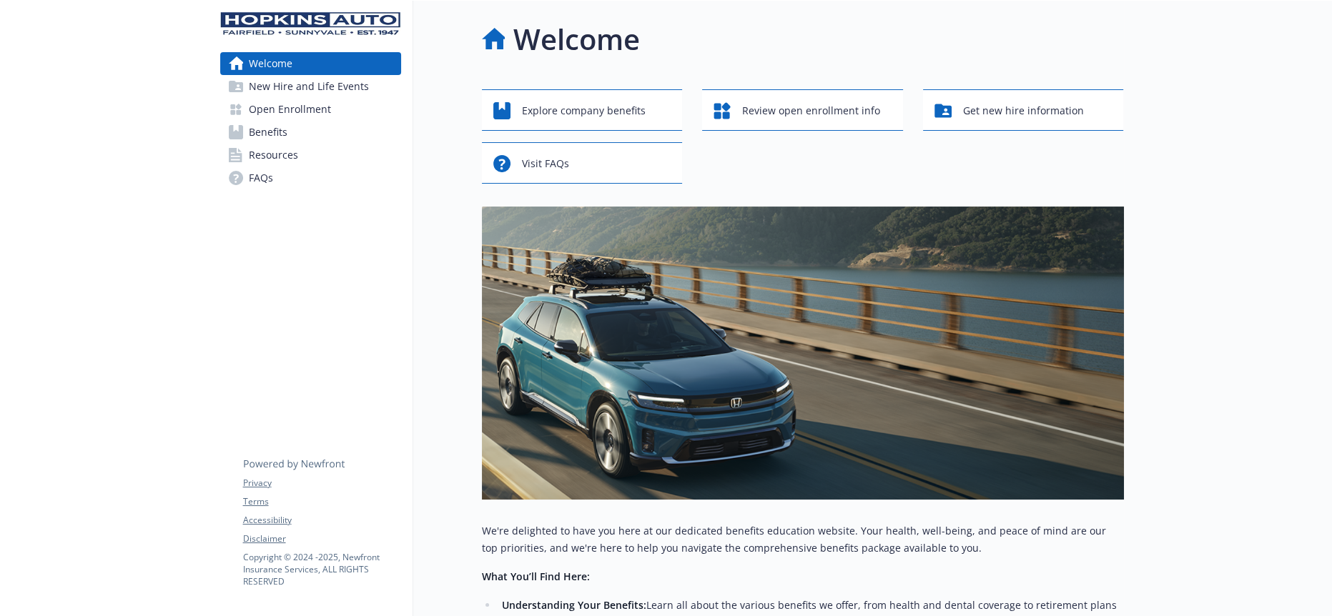
click at [310, 144] on link "Resources" at bounding box center [310, 155] width 181 height 23
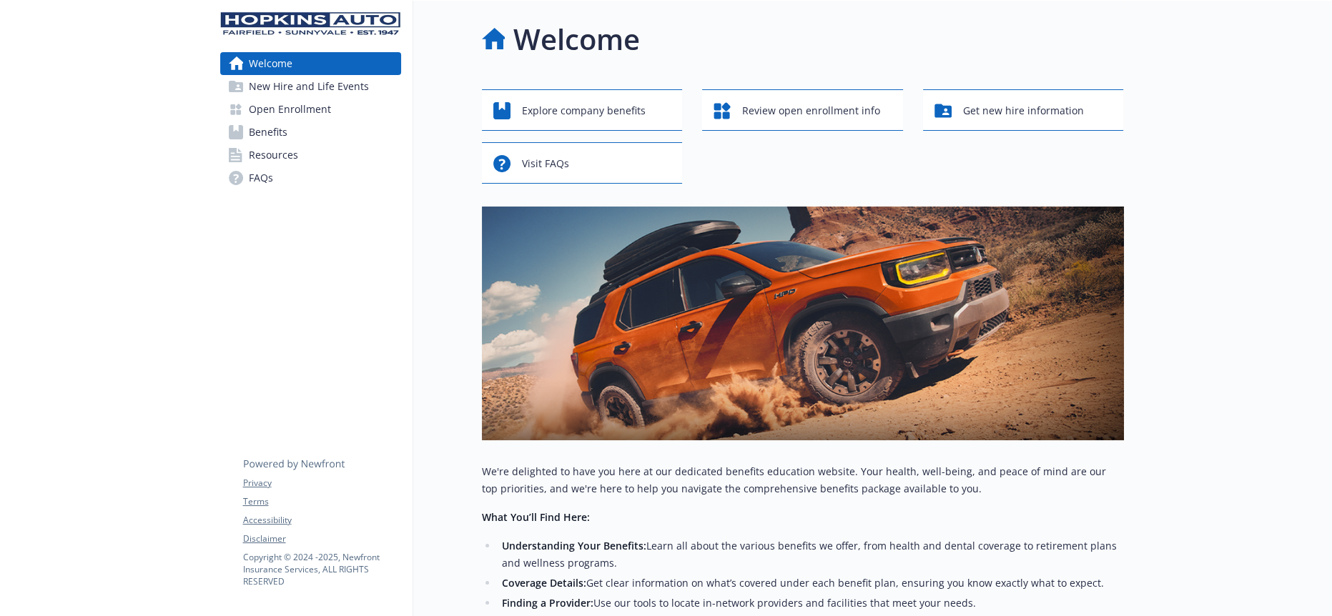
drag, startPoint x: 0, startPoint y: 0, endPoint x: 281, endPoint y: 133, distance: 310.9
click at [281, 144] on span "Resources" at bounding box center [273, 155] width 49 height 23
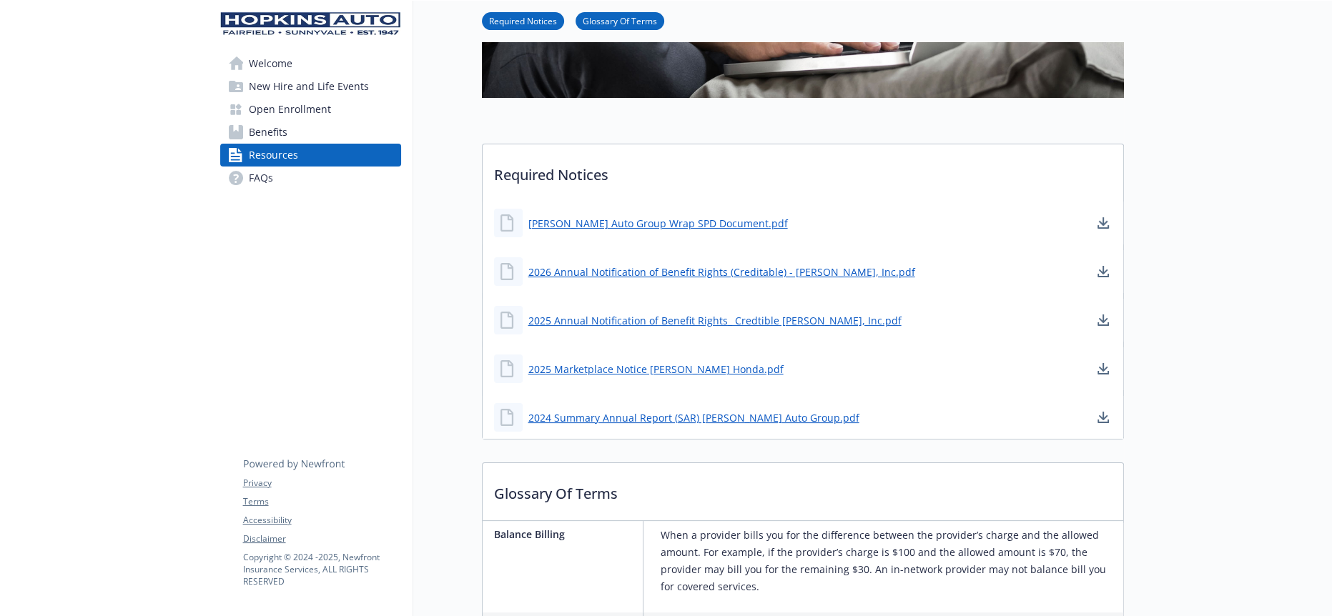
scroll to position [397, 0]
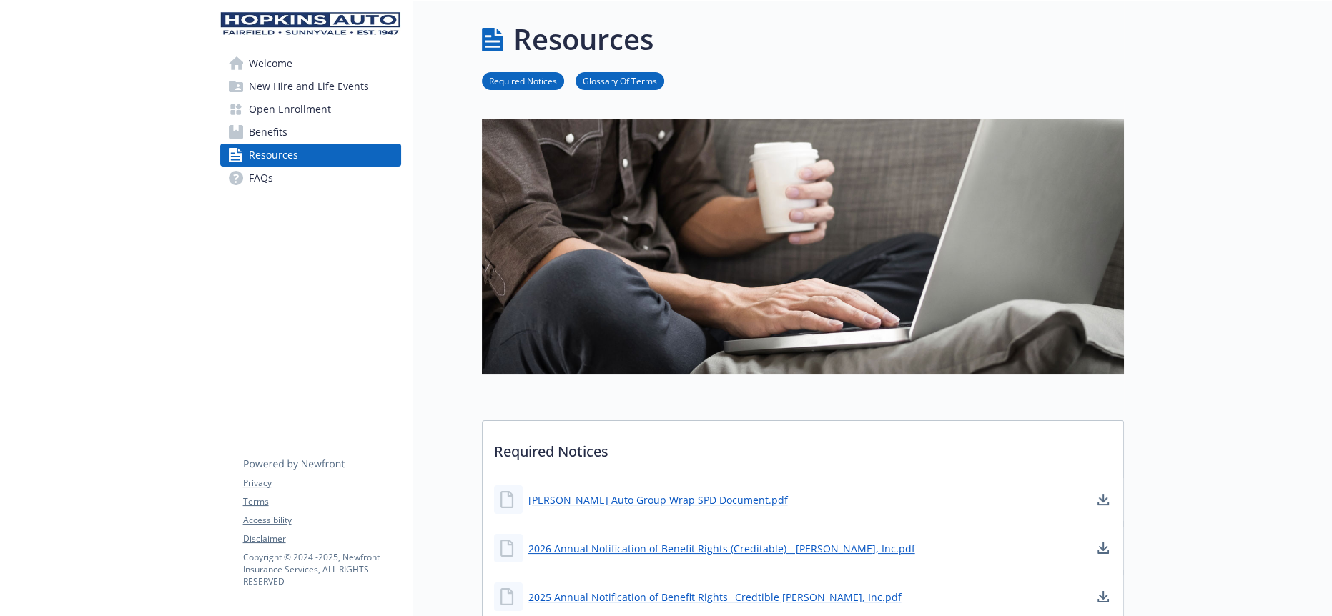
scroll to position [317, 0]
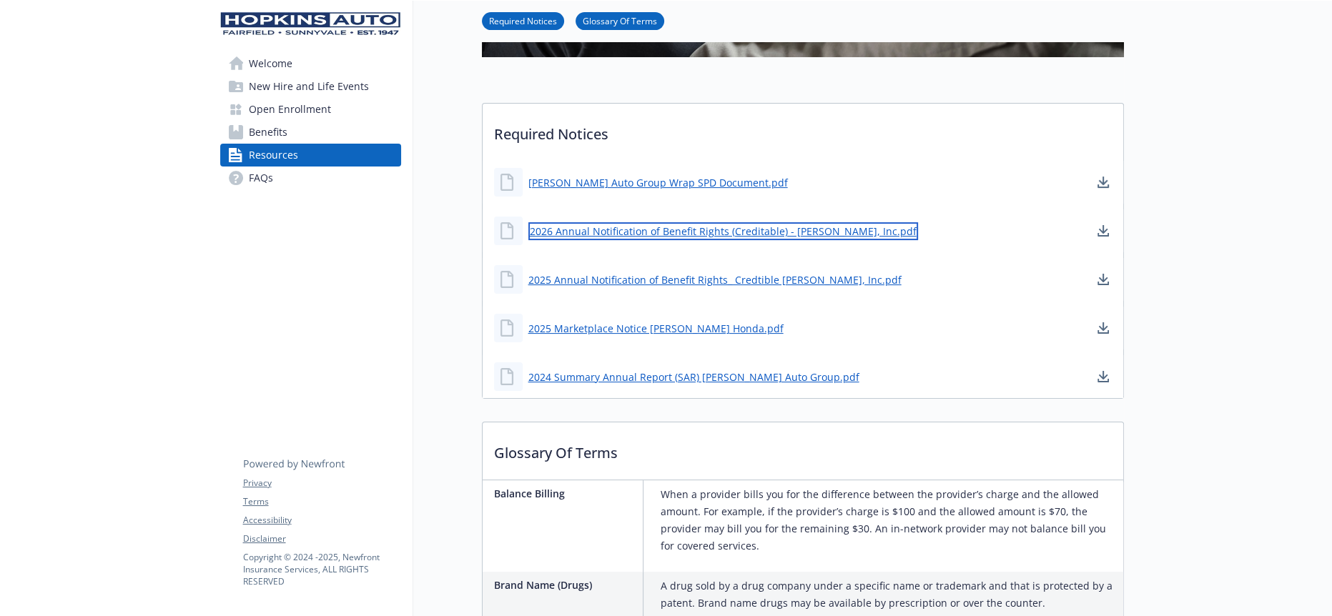
click at [826, 222] on link "2026 Annual Notification of Benefit Rights (Creditable) - Larry Hopkins, Inc.pdf" at bounding box center [723, 231] width 390 height 18
click at [722, 222] on link "2026 Annual Notification of Benefit Rights (Creditable) - Larry Hopkins, Inc.pdf" at bounding box center [723, 231] width 390 height 18
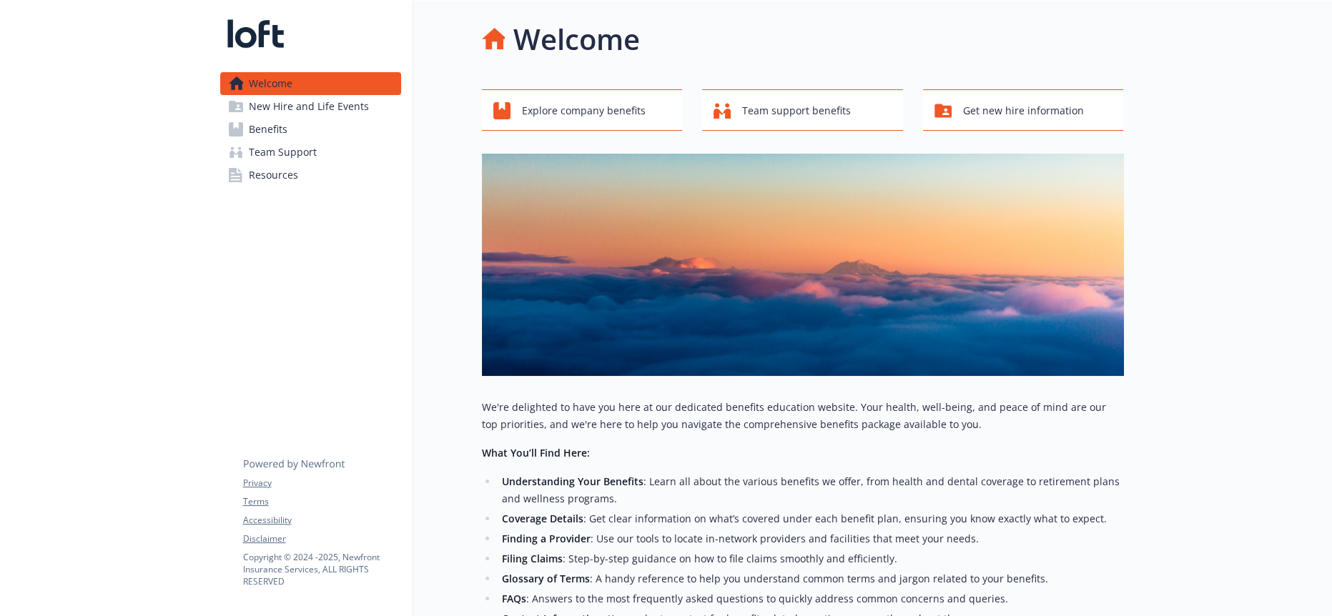
click at [280, 119] on span "Benefits" at bounding box center [268, 129] width 39 height 23
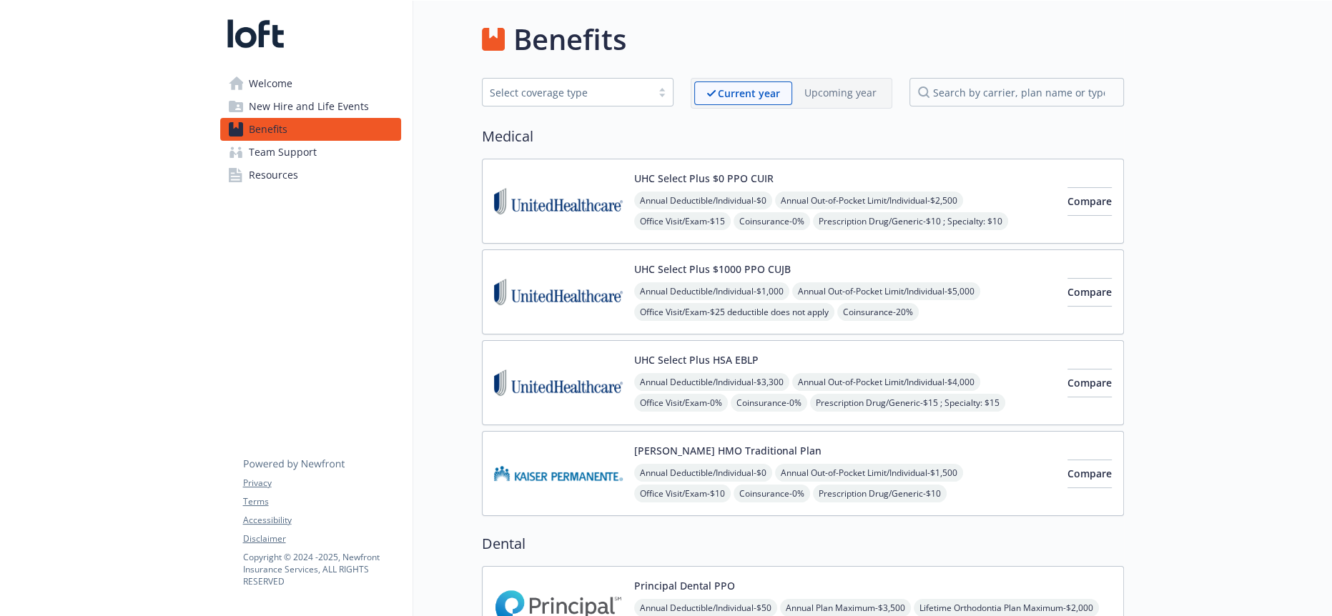
click at [320, 164] on link "Resources" at bounding box center [310, 175] width 181 height 23
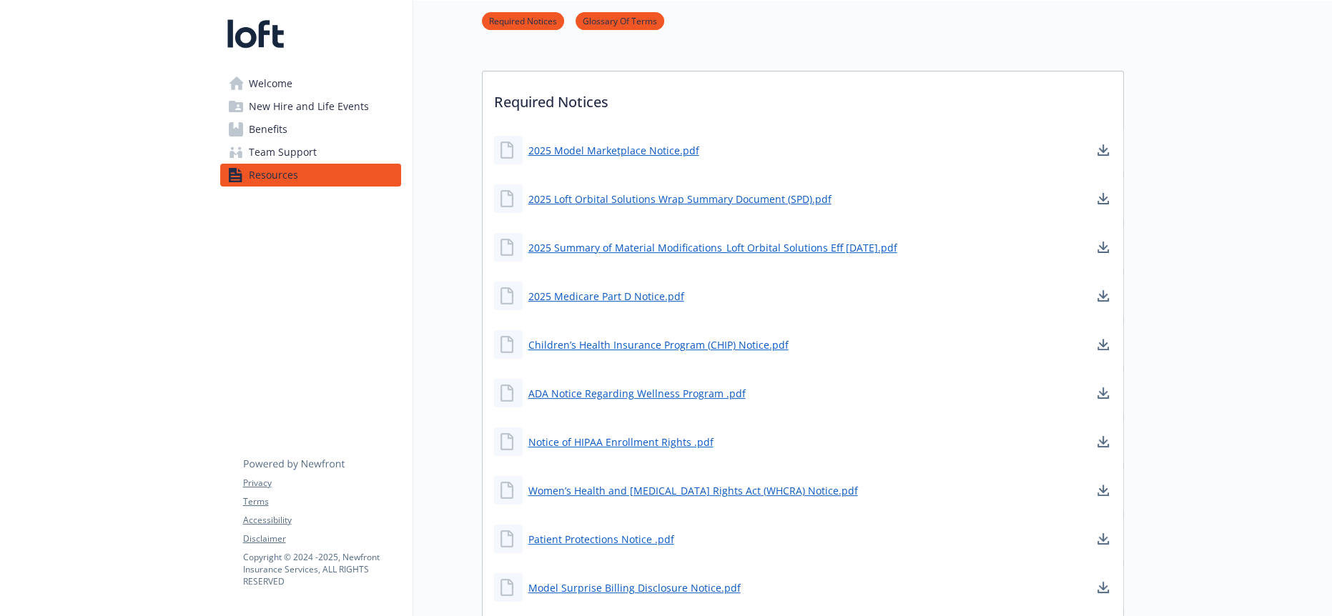
scroll to position [477, 0]
click at [565, 287] on link "2025 Medicare Part D Notice.pdf" at bounding box center [607, 296] width 159 height 18
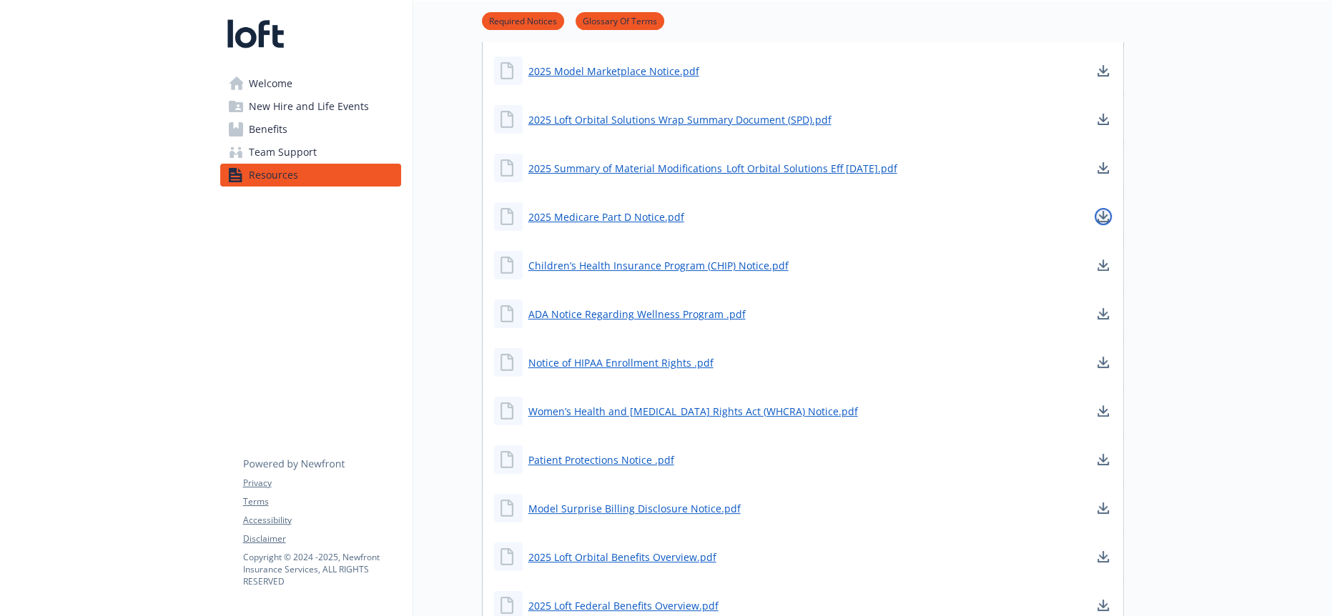
click at [1100, 211] on icon "download document" at bounding box center [1102, 216] width 11 height 11
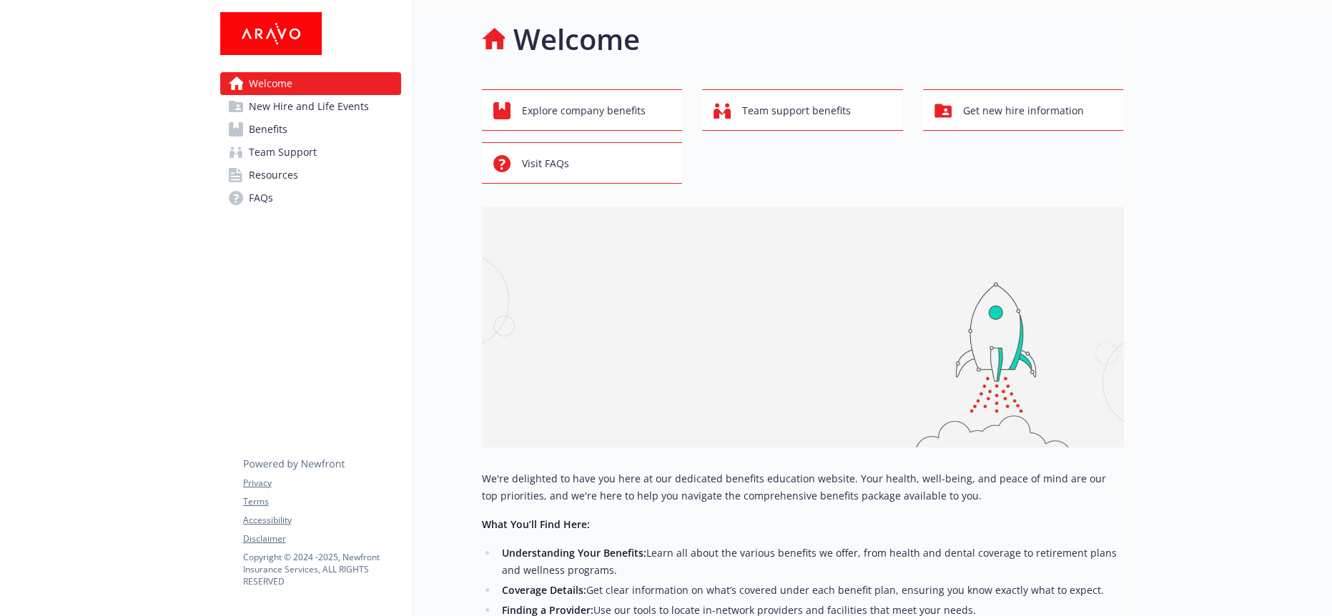
click at [265, 165] on span "Resources" at bounding box center [273, 175] width 49 height 23
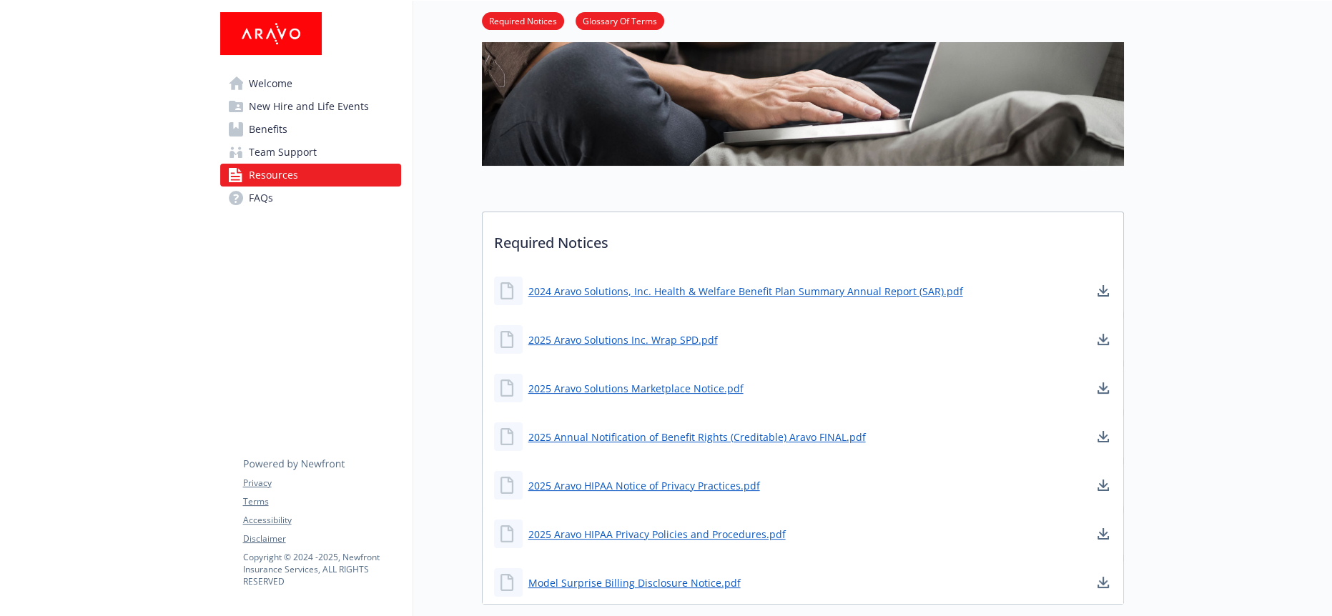
scroll to position [238, 0]
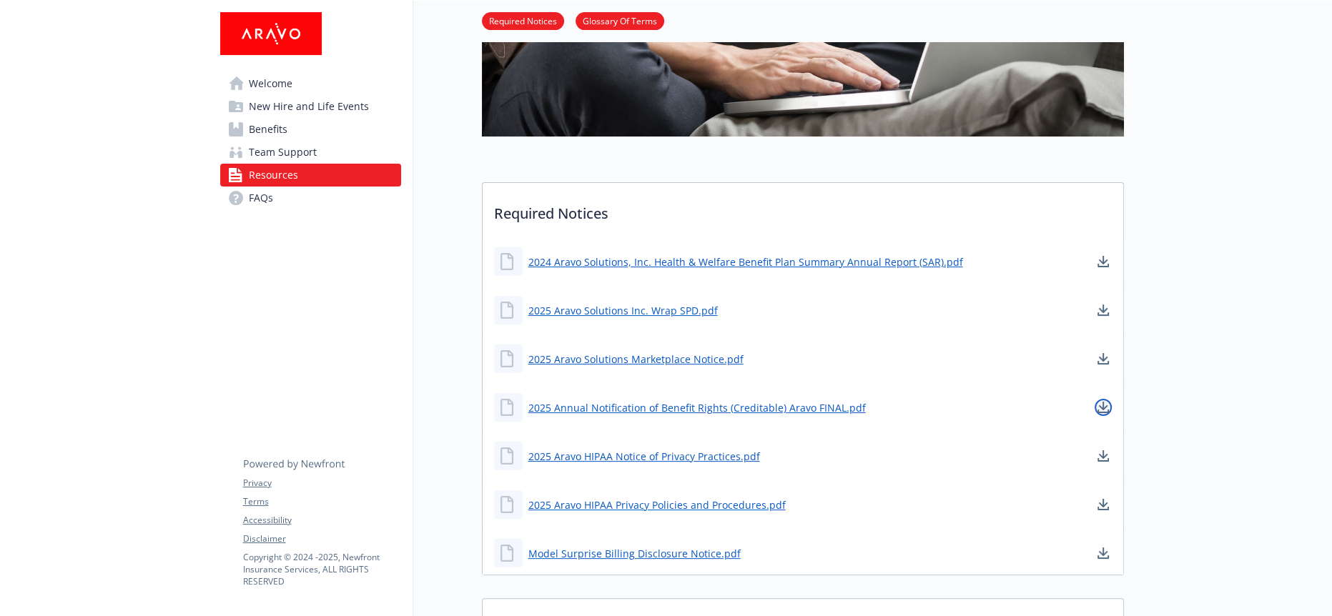
click at [1105, 402] on icon "download document" at bounding box center [1102, 407] width 11 height 11
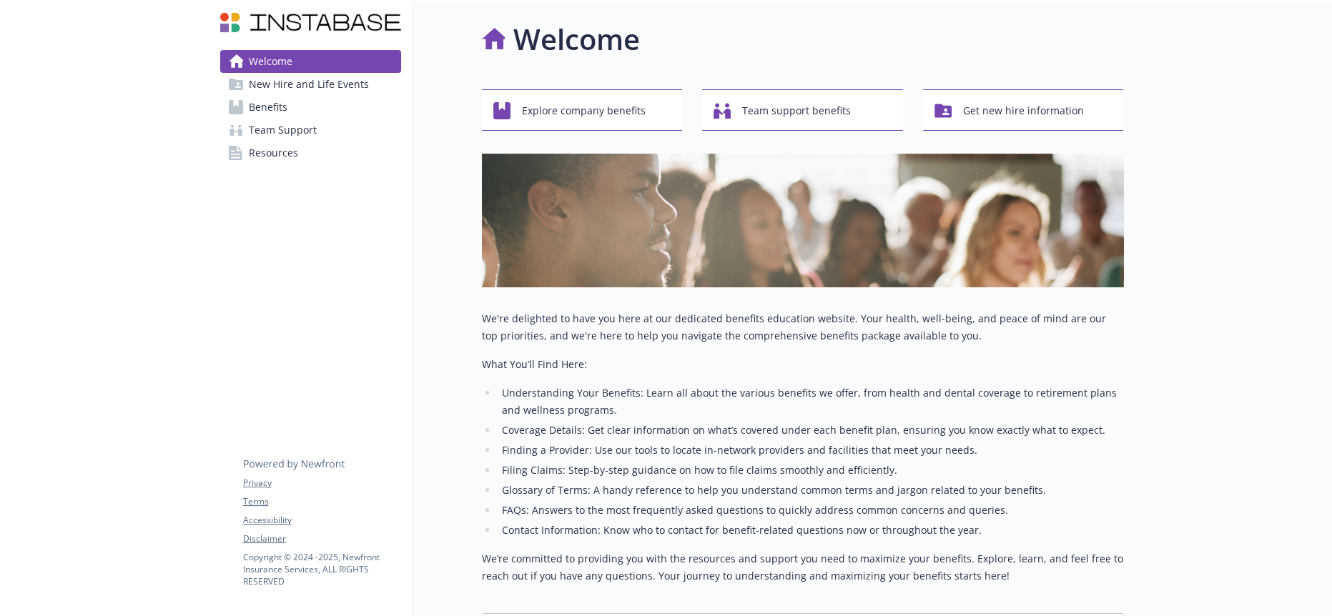
click at [255, 105] on span "Benefits" at bounding box center [268, 107] width 39 height 23
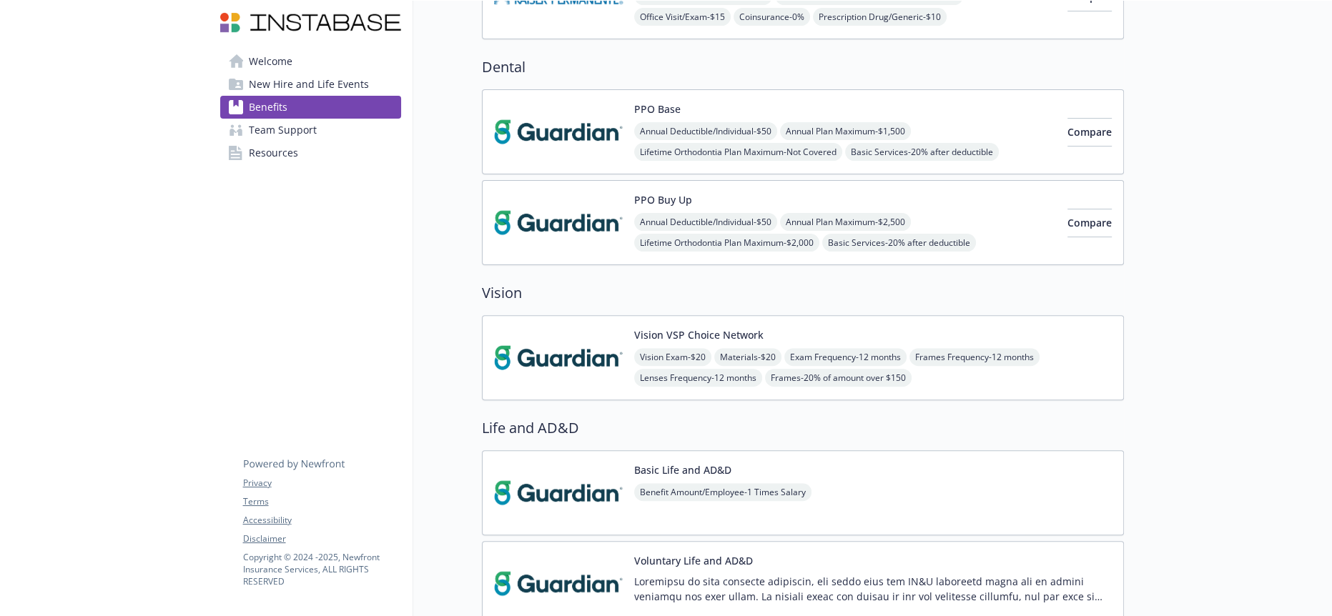
scroll to position [714, 0]
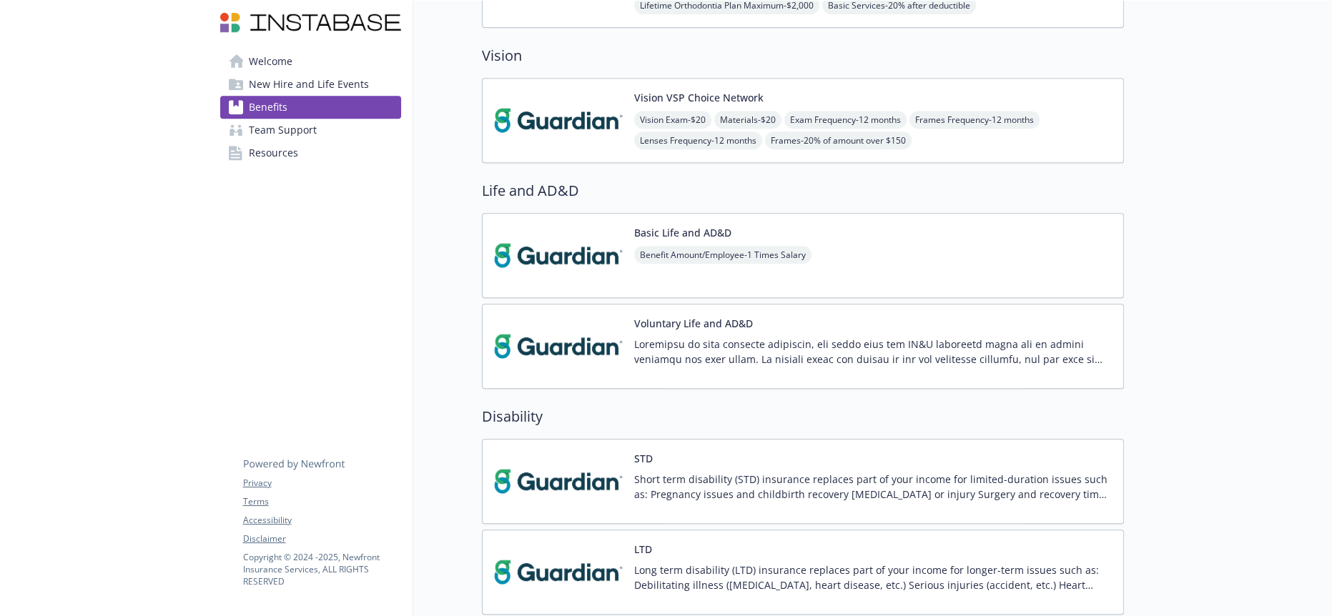
click at [549, 451] on img at bounding box center [558, 481] width 129 height 61
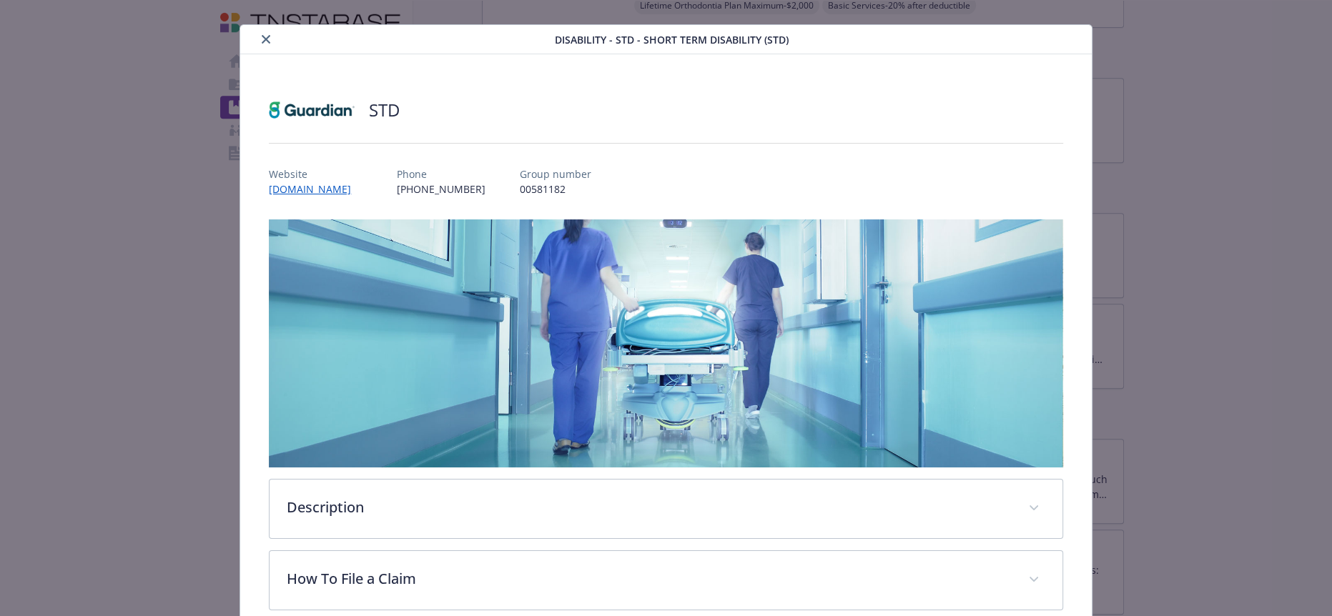
scroll to position [317, 0]
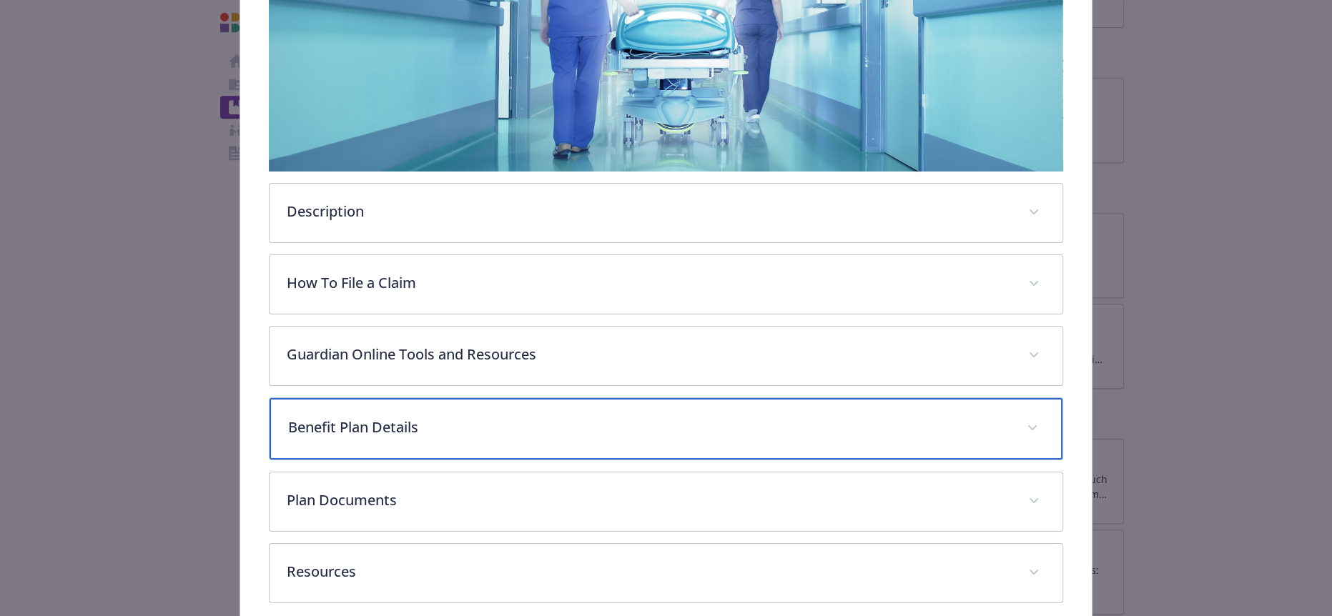
click at [334, 417] on p "Benefit Plan Details" at bounding box center [648, 427] width 721 height 21
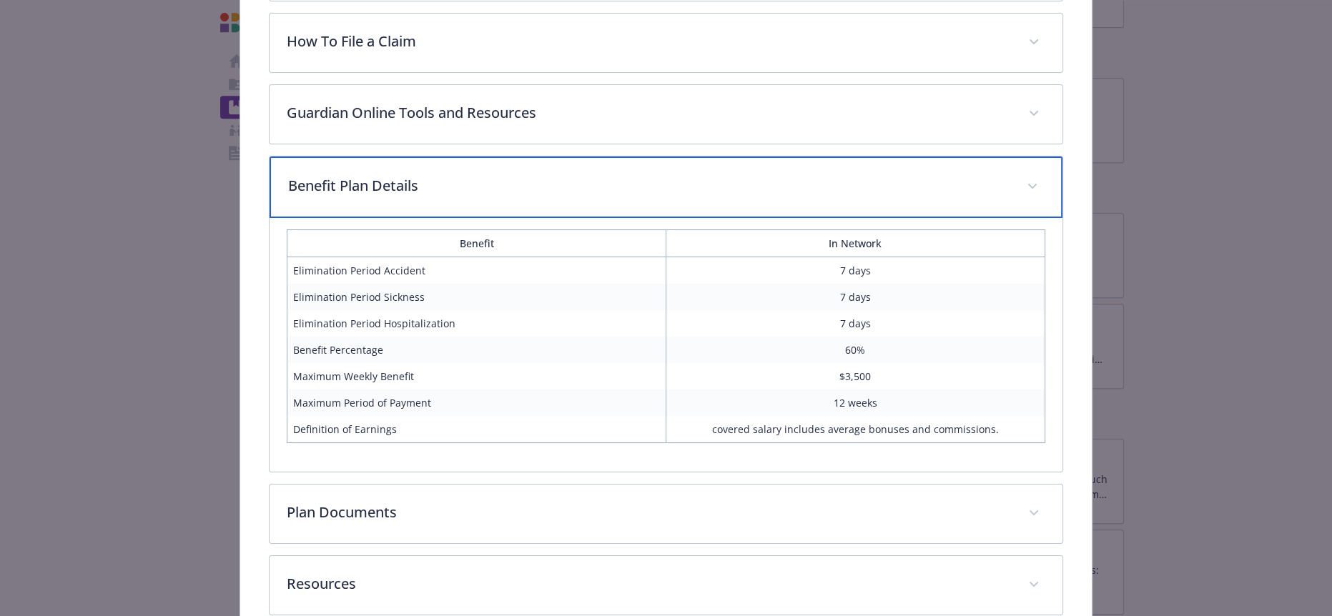
scroll to position [0, 0]
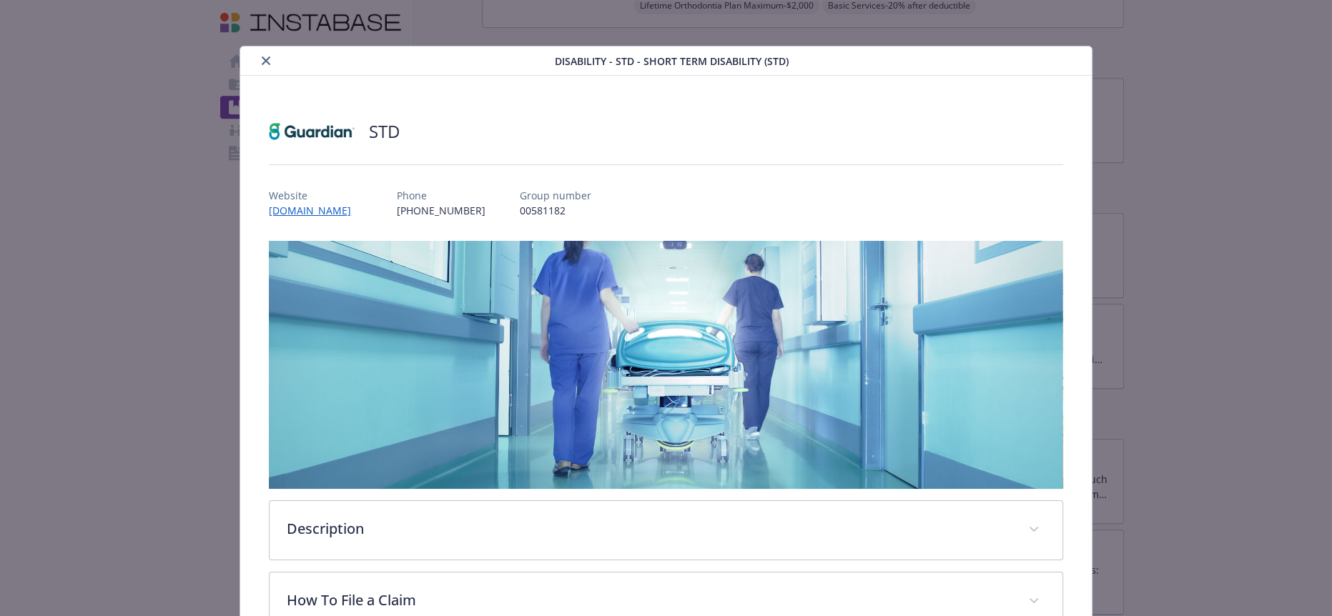
click at [262, 56] on icon "close" at bounding box center [266, 60] width 9 height 9
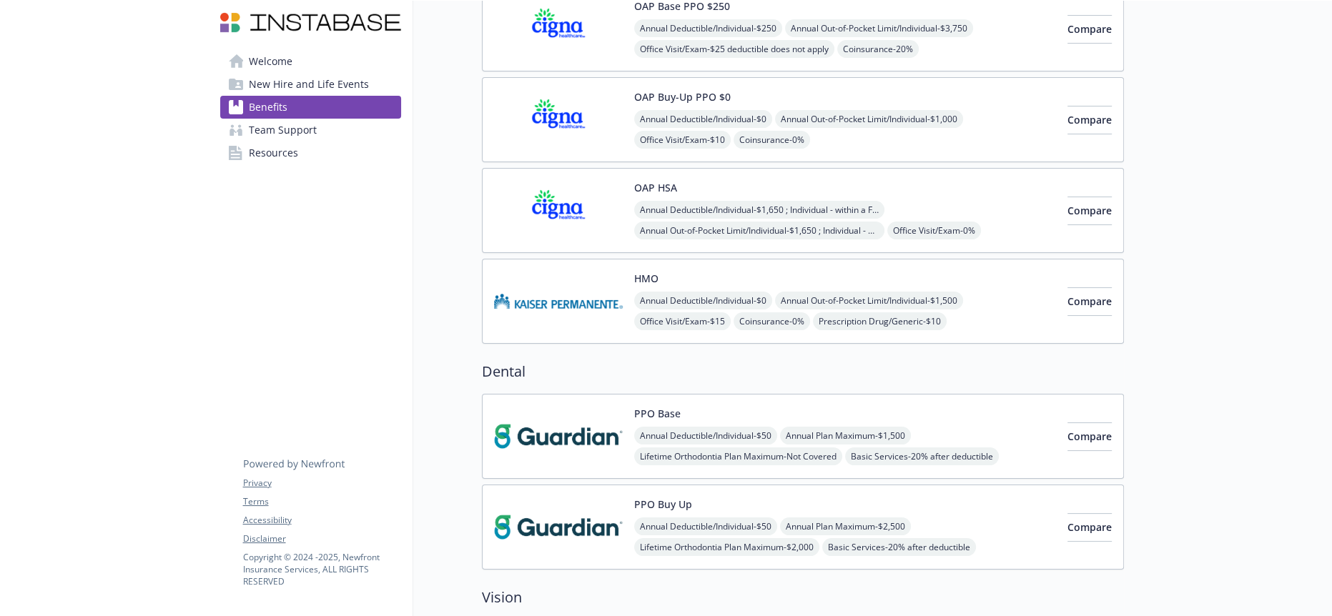
scroll to position [159, 0]
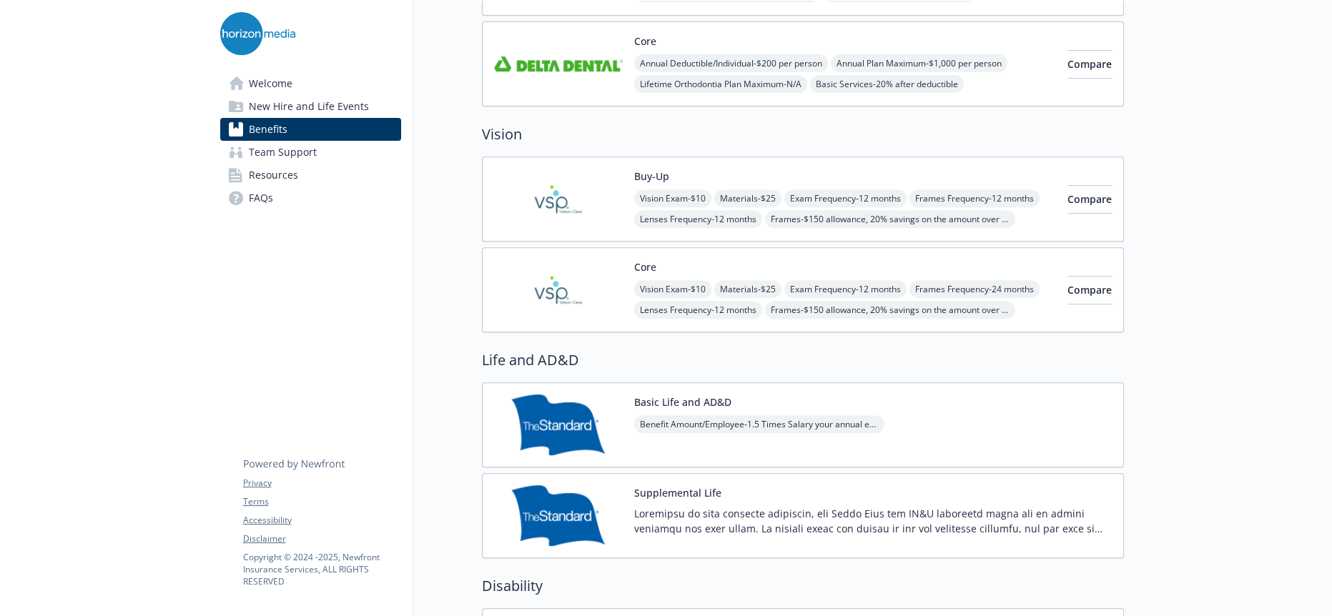
scroll to position [873, 0]
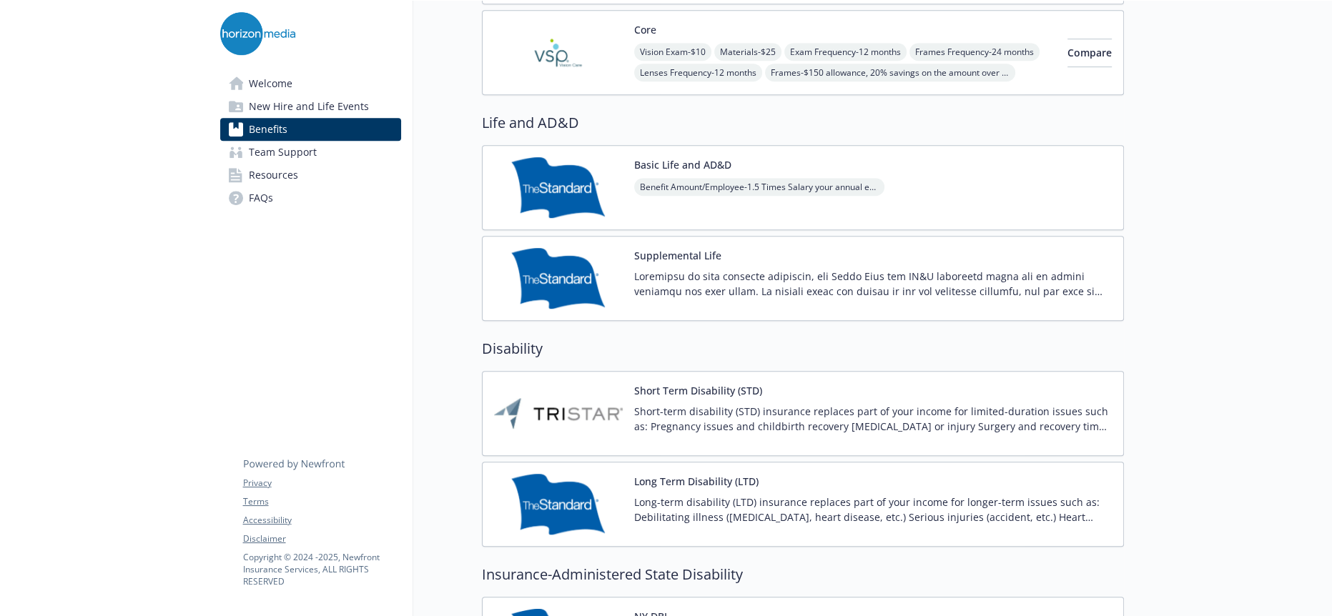
click at [596, 371] on div "Short Term Disability (STD) Short-term disability (STD) insurance replaces part…" at bounding box center [803, 413] width 642 height 85
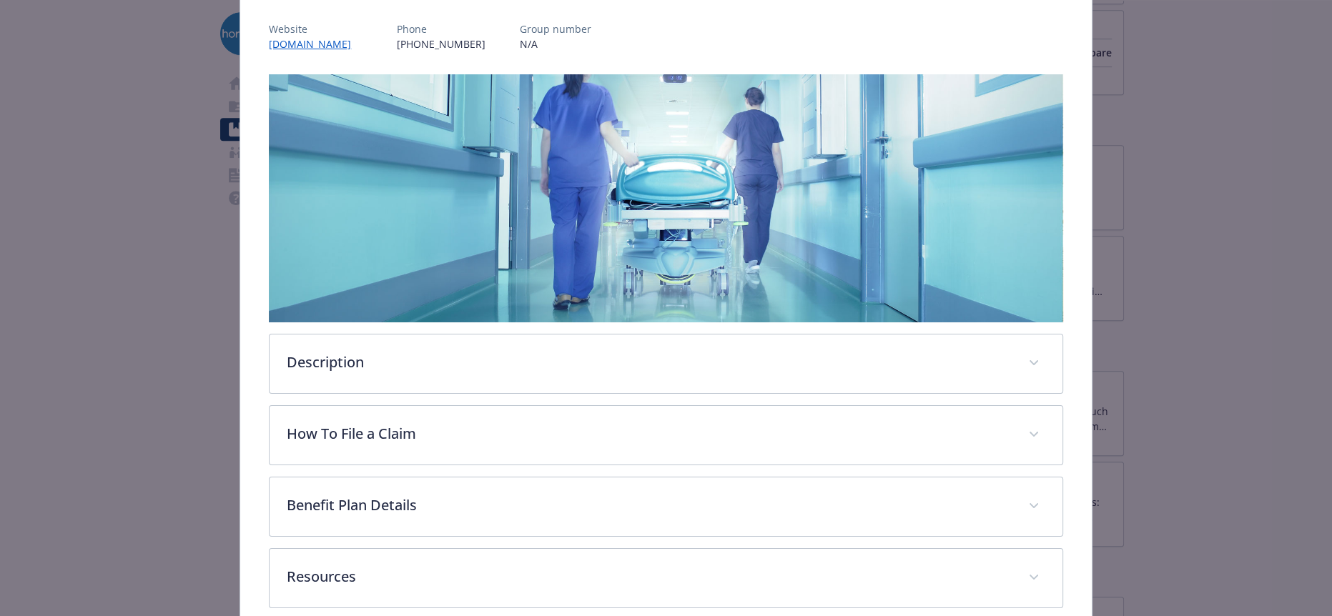
scroll to position [192, 0]
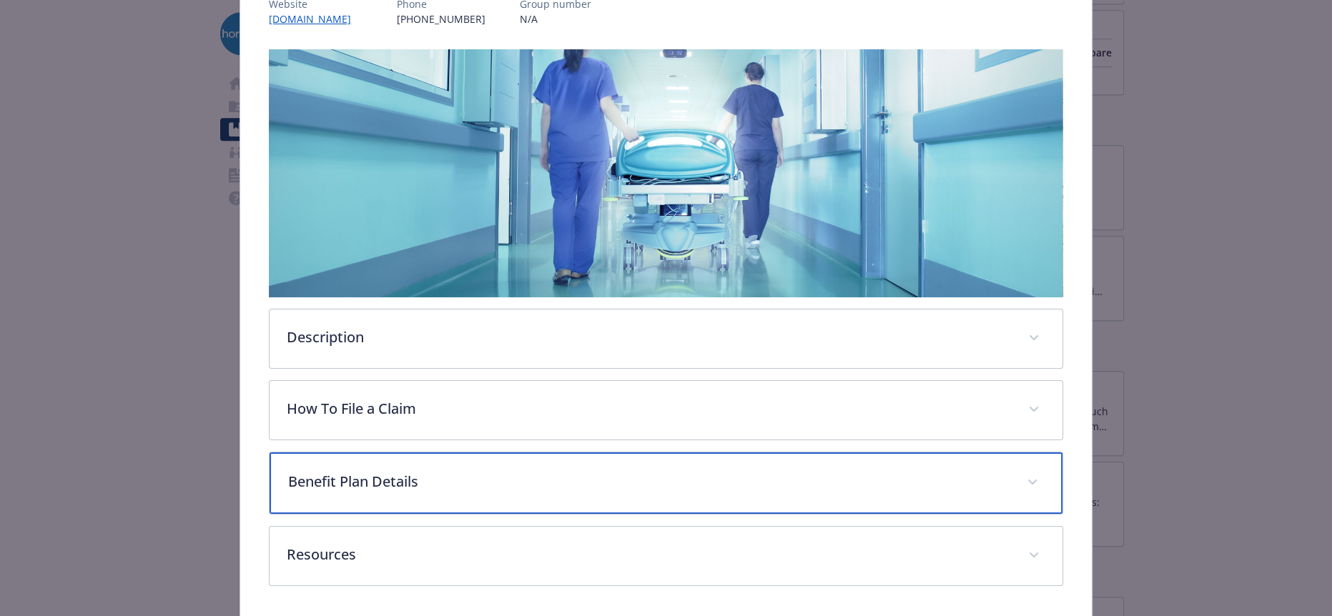
click at [421, 471] on p "Benefit Plan Details" at bounding box center [648, 481] width 721 height 21
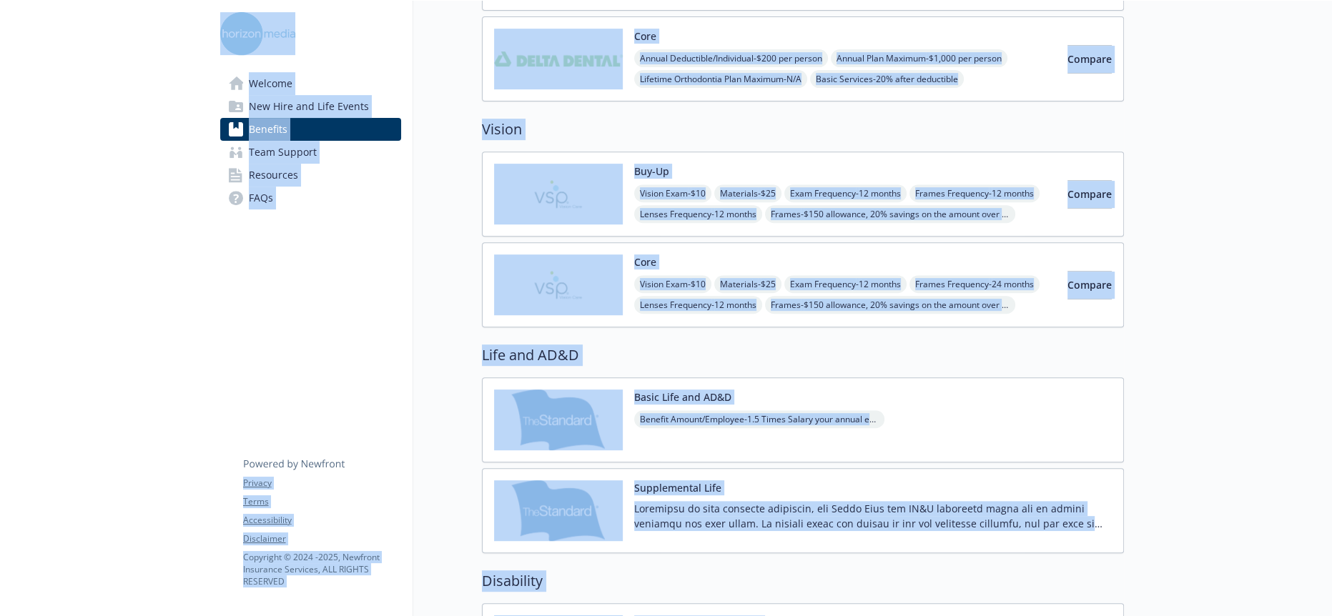
scroll to position [636, 0]
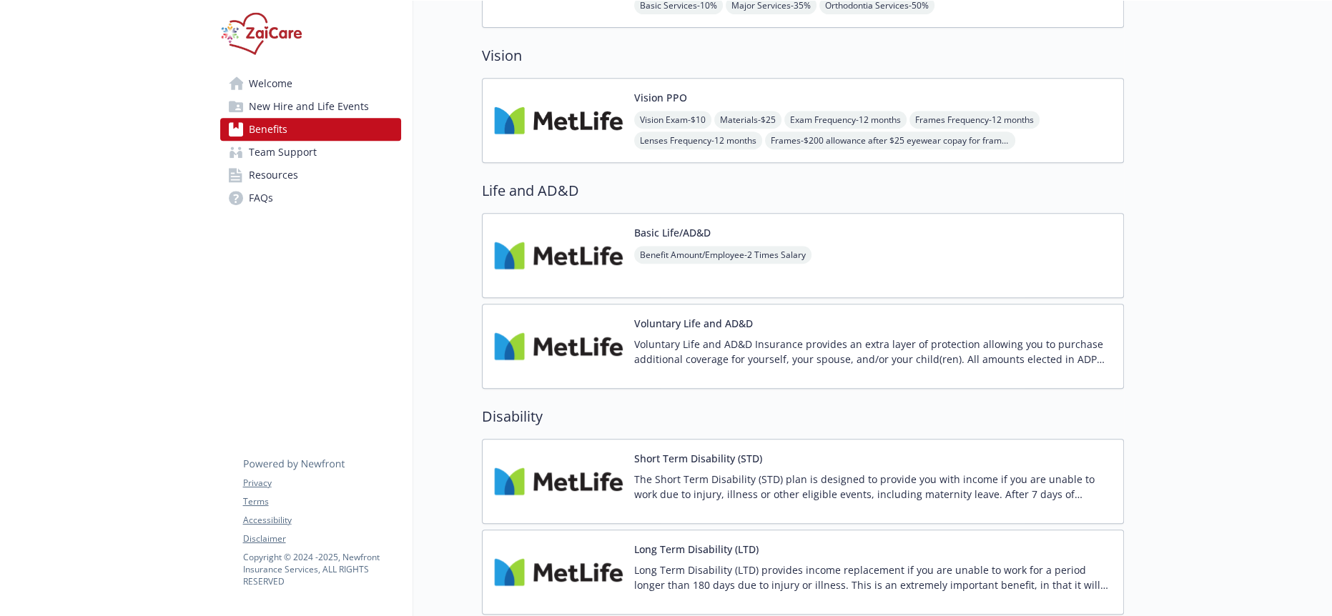
click at [548, 451] on img at bounding box center [558, 481] width 129 height 61
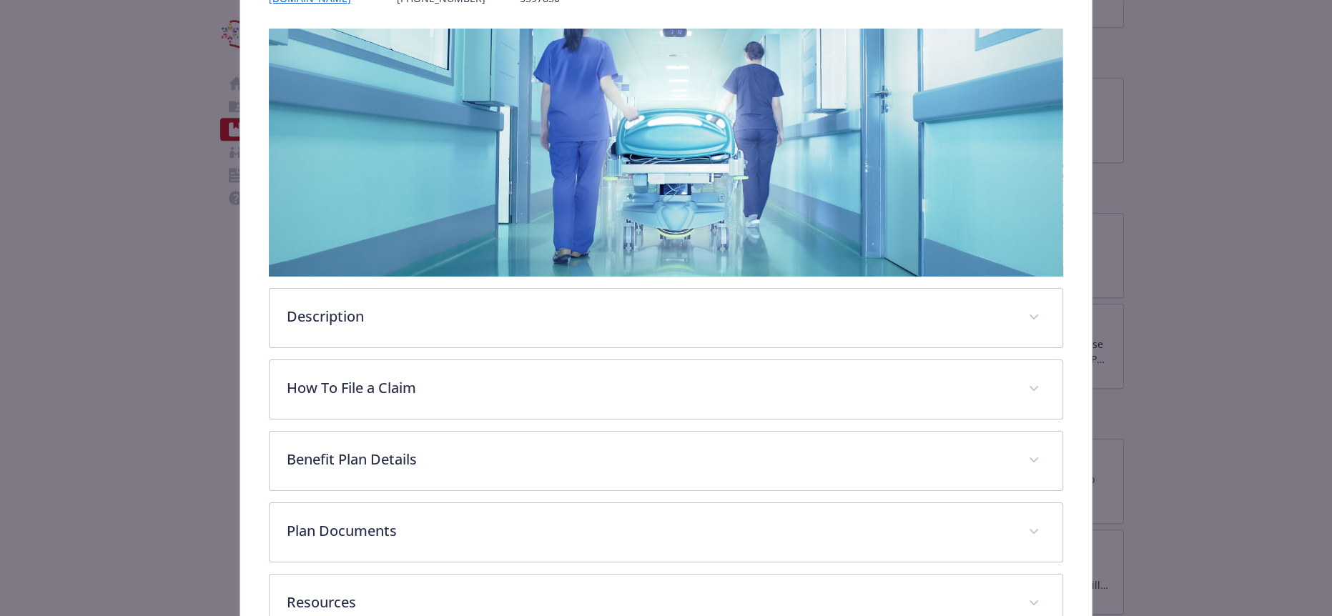
scroll to position [254, 0]
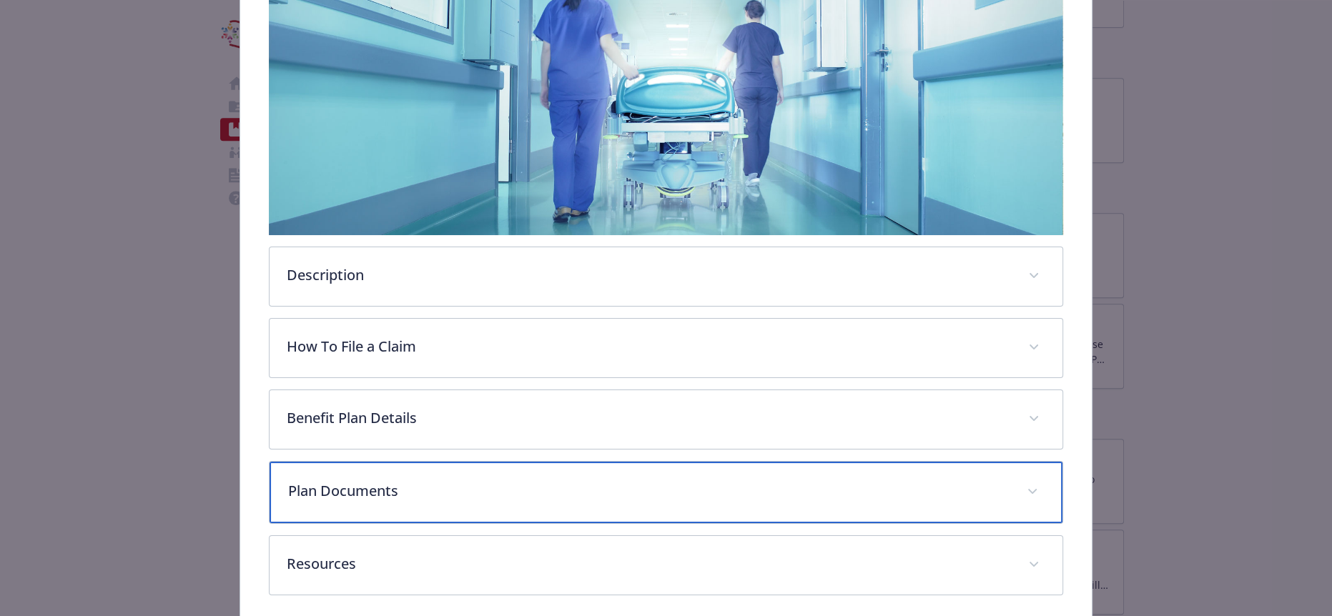
click at [390, 480] on p "Plan Documents" at bounding box center [648, 490] width 721 height 21
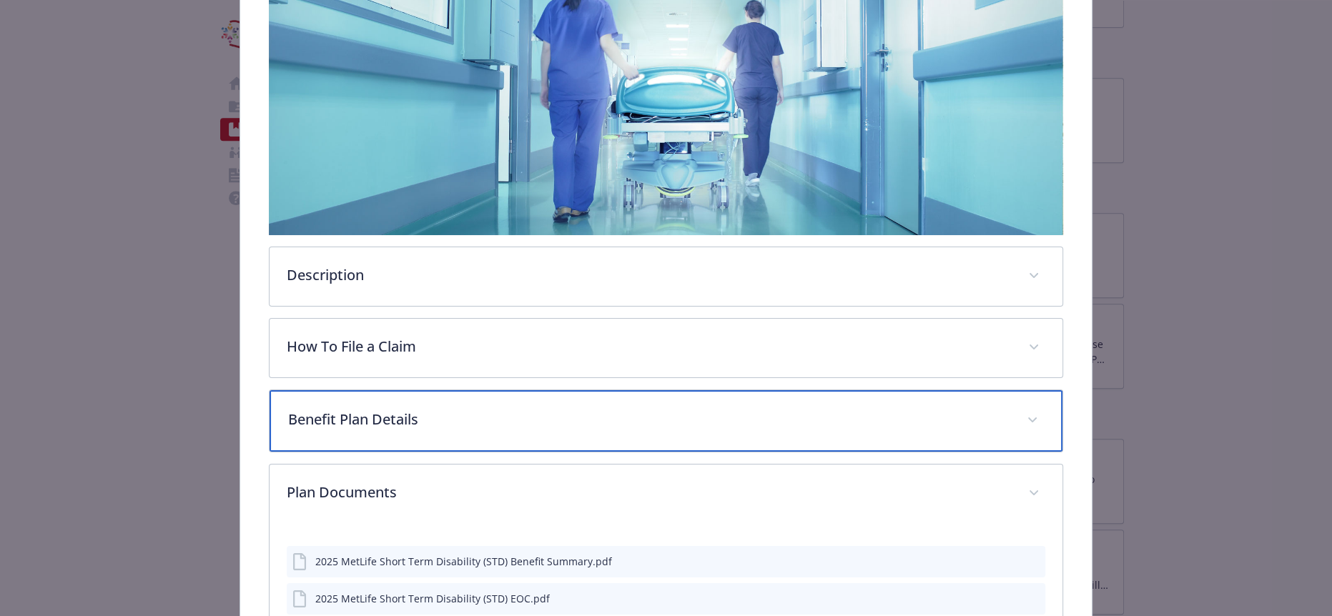
click at [394, 409] on p "Benefit Plan Details" at bounding box center [648, 419] width 721 height 21
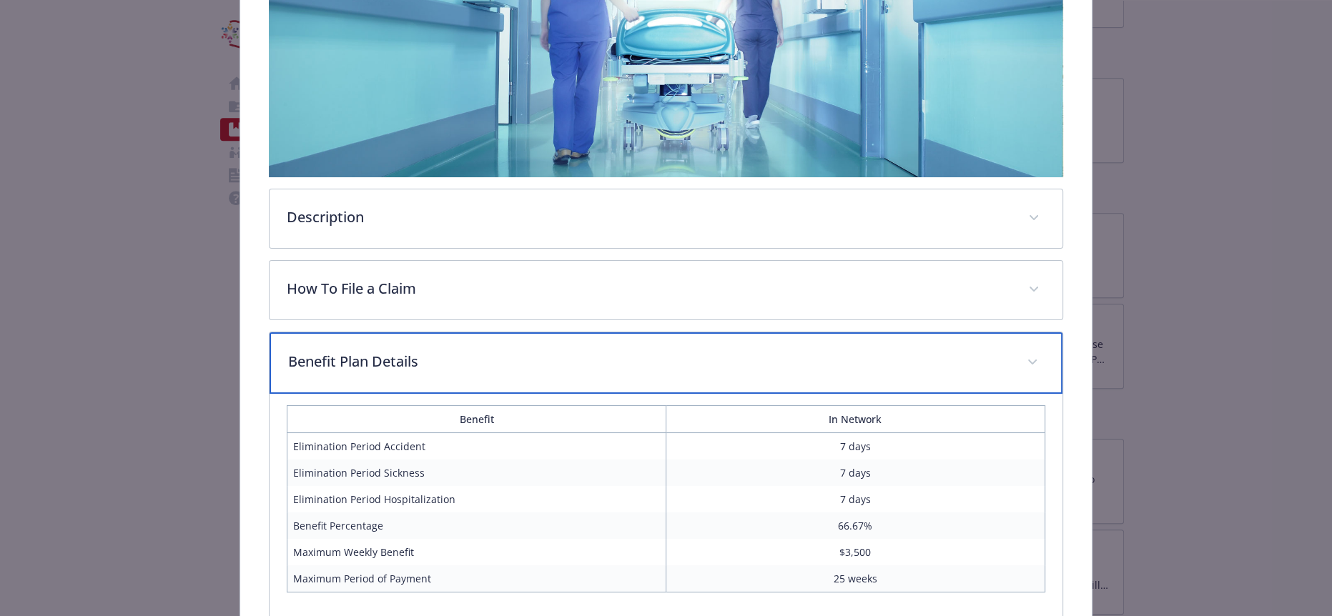
scroll to position [413, 0]
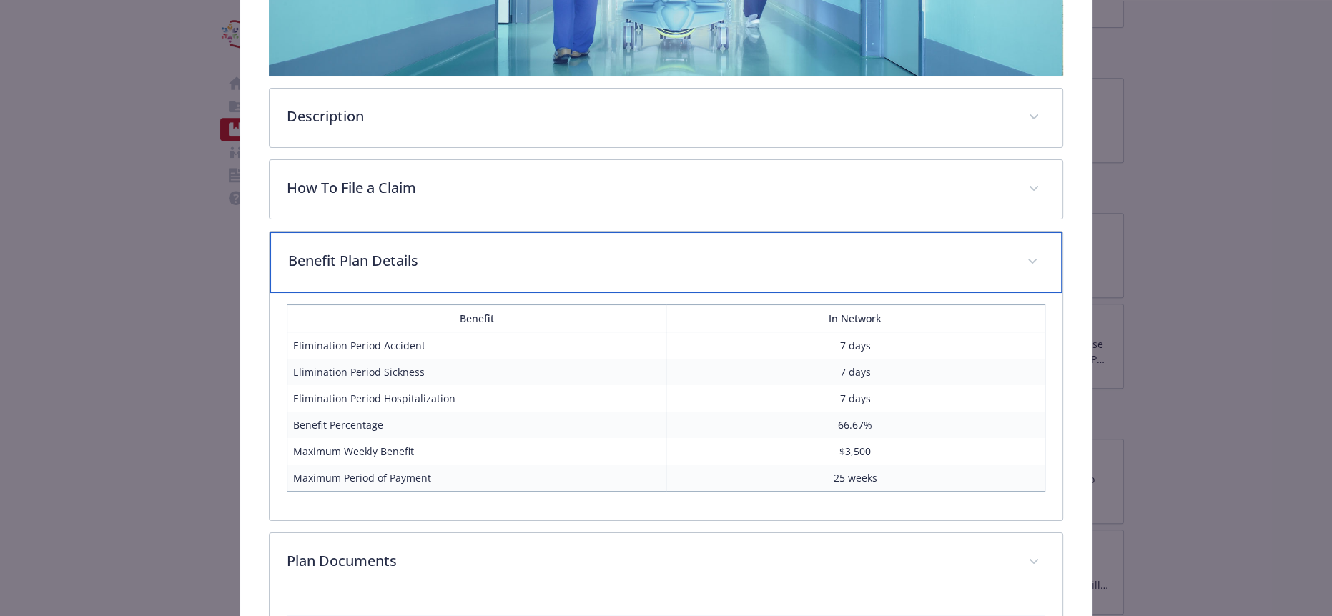
click at [386, 237] on div "Benefit Plan Details" at bounding box center [666, 262] width 792 height 61
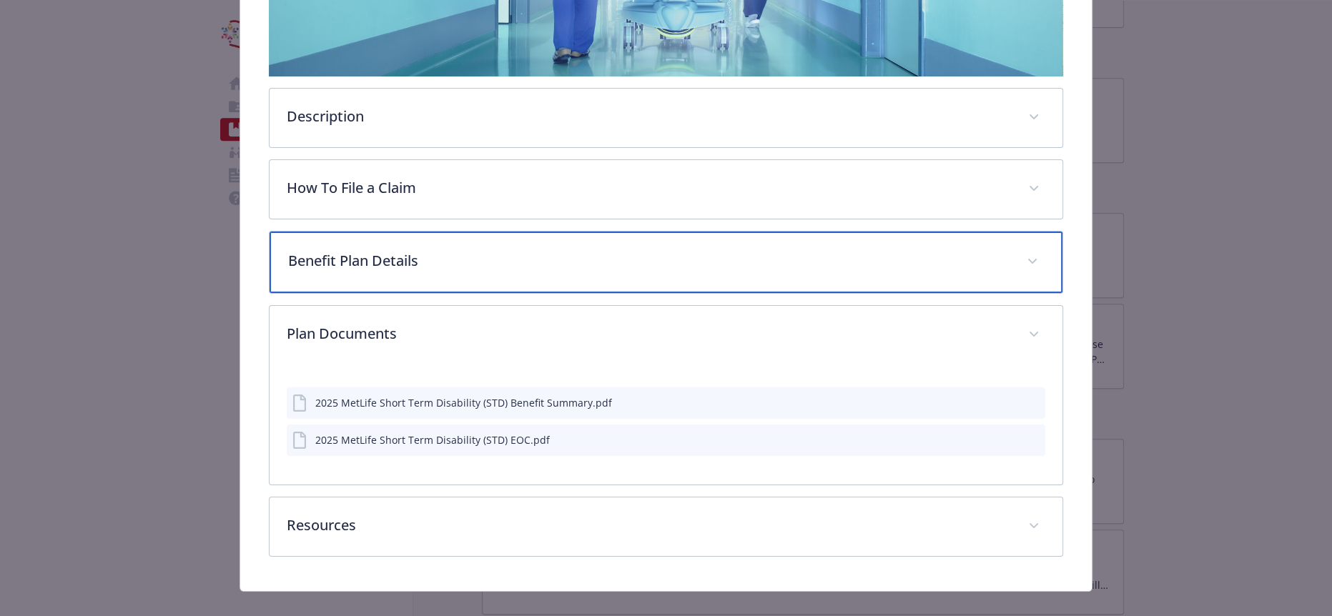
scroll to position [365, 0]
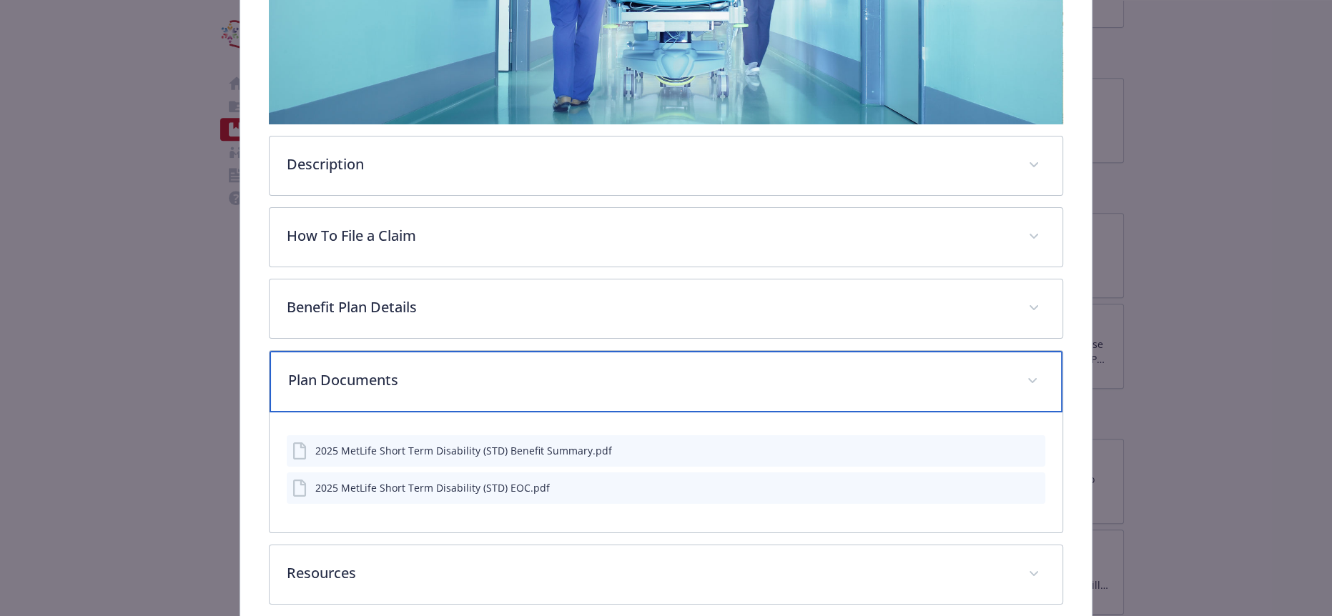
click at [457, 370] on p "Plan Documents" at bounding box center [648, 380] width 721 height 21
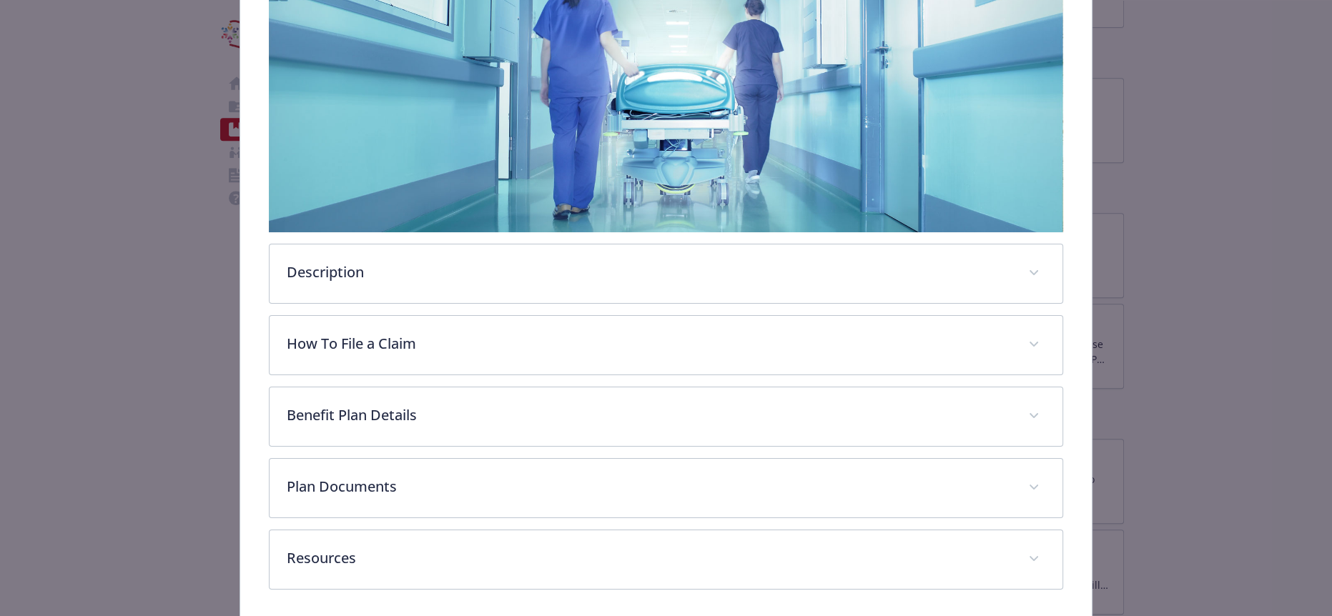
scroll to position [254, 0]
